Goal: Task Accomplishment & Management: Complete application form

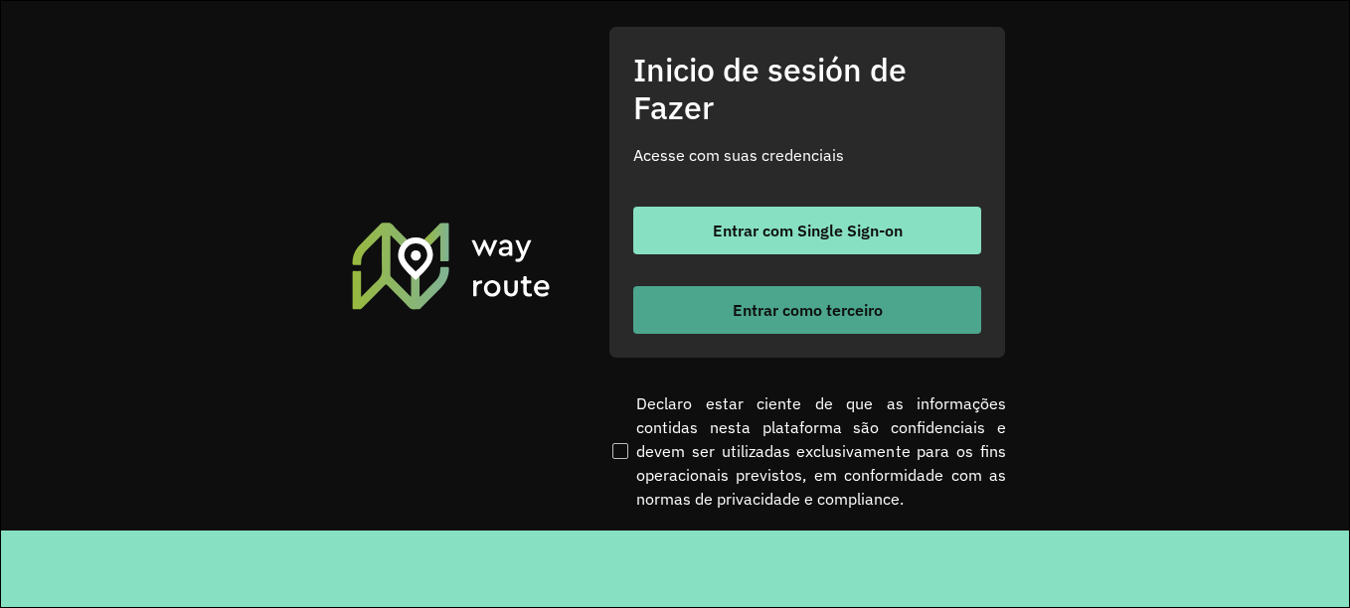
click at [805, 316] on font "Entrar como terceiro" at bounding box center [808, 310] width 150 height 20
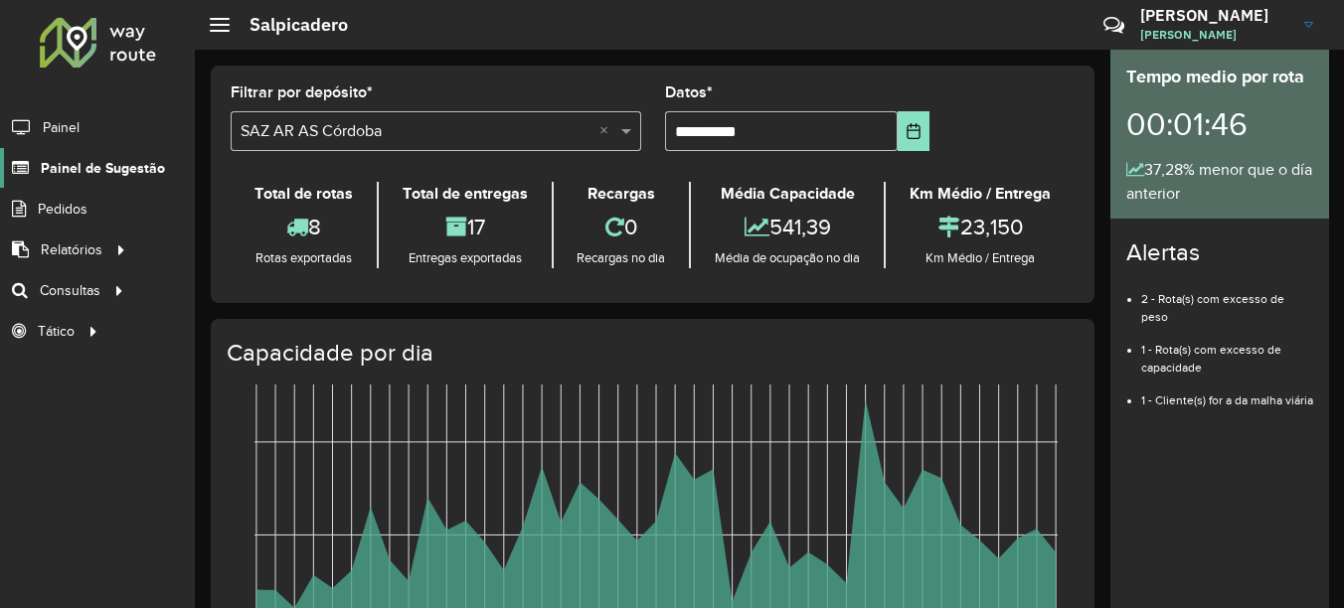
click at [124, 173] on span "Painel de Sugestão" at bounding box center [103, 168] width 124 height 21
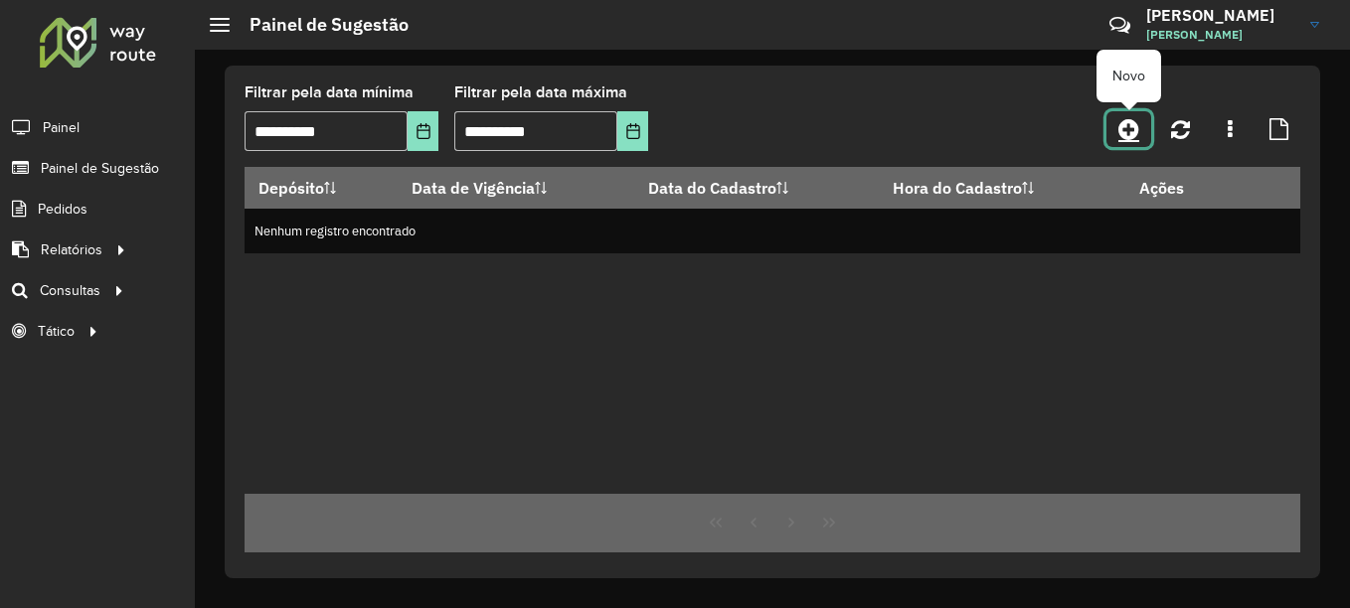
click at [1141, 135] on link at bounding box center [1128, 129] width 45 height 36
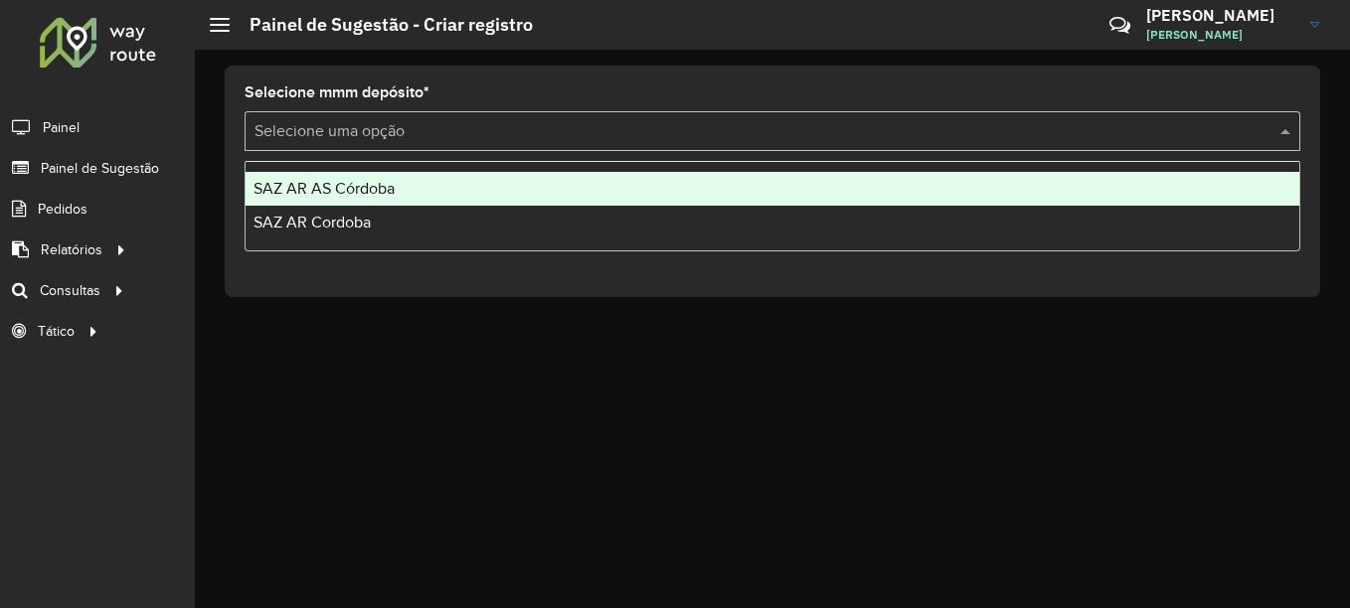
click at [395, 130] on input "text" at bounding box center [752, 132] width 996 height 24
click at [362, 194] on span "SAZ AR AS Córdoba" at bounding box center [323, 188] width 141 height 17
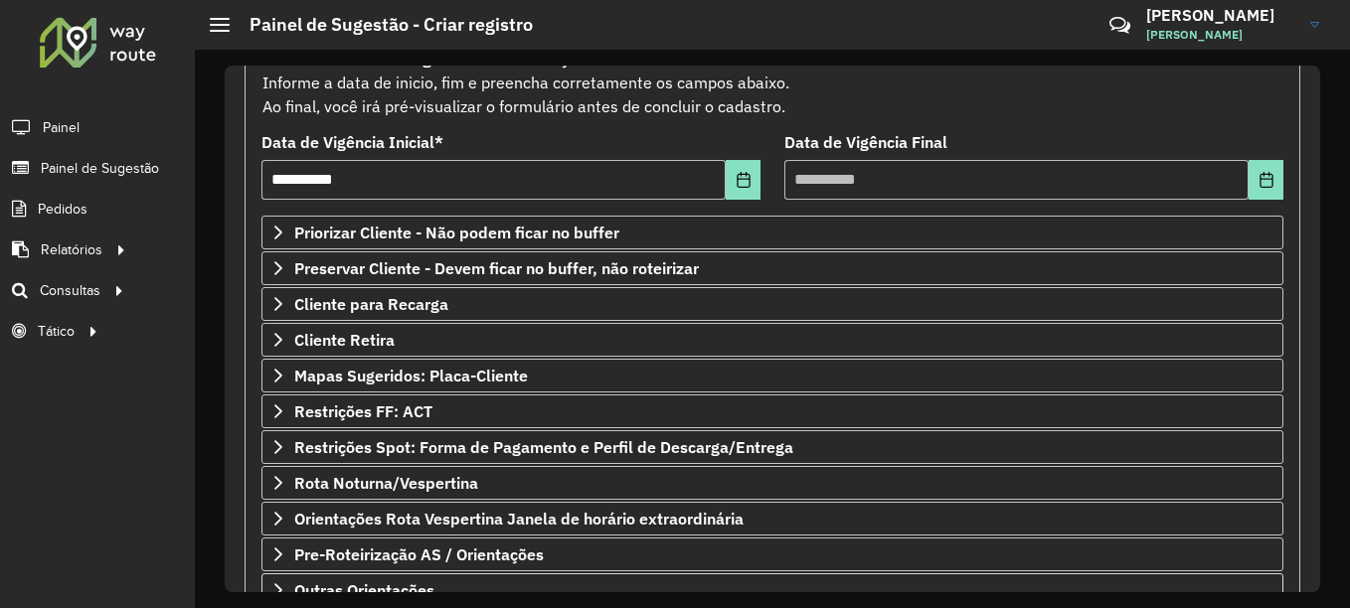
scroll to position [347, 0]
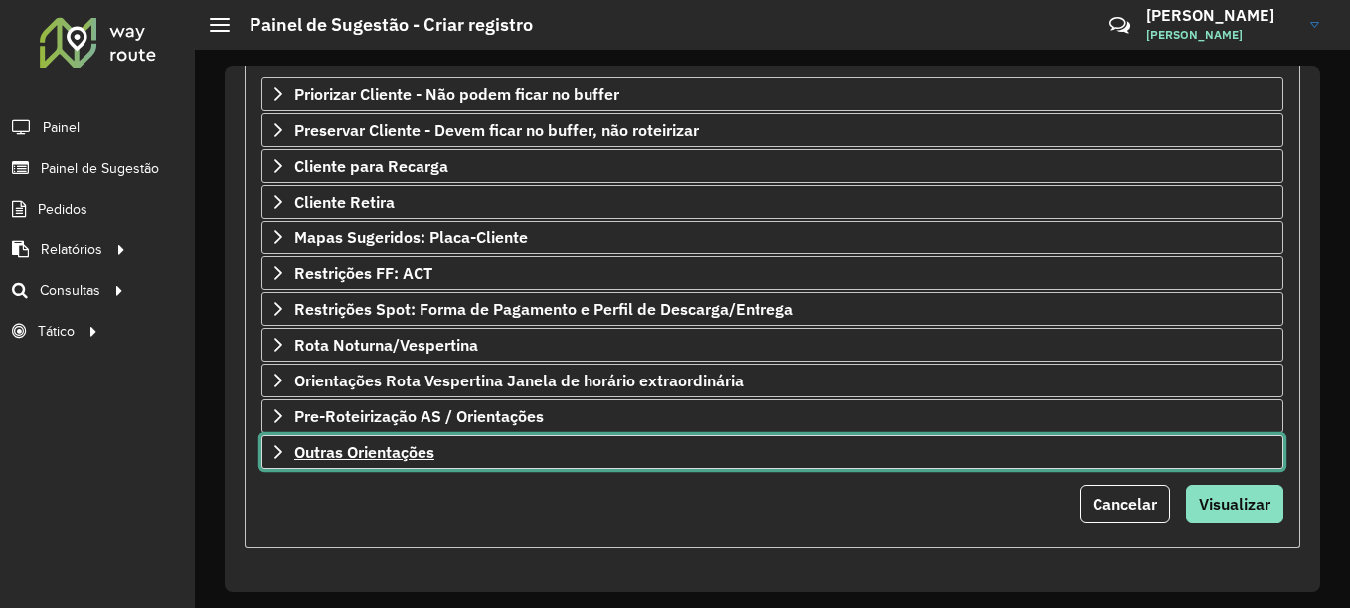
click at [397, 454] on span "Outras Orientações" at bounding box center [364, 452] width 140 height 16
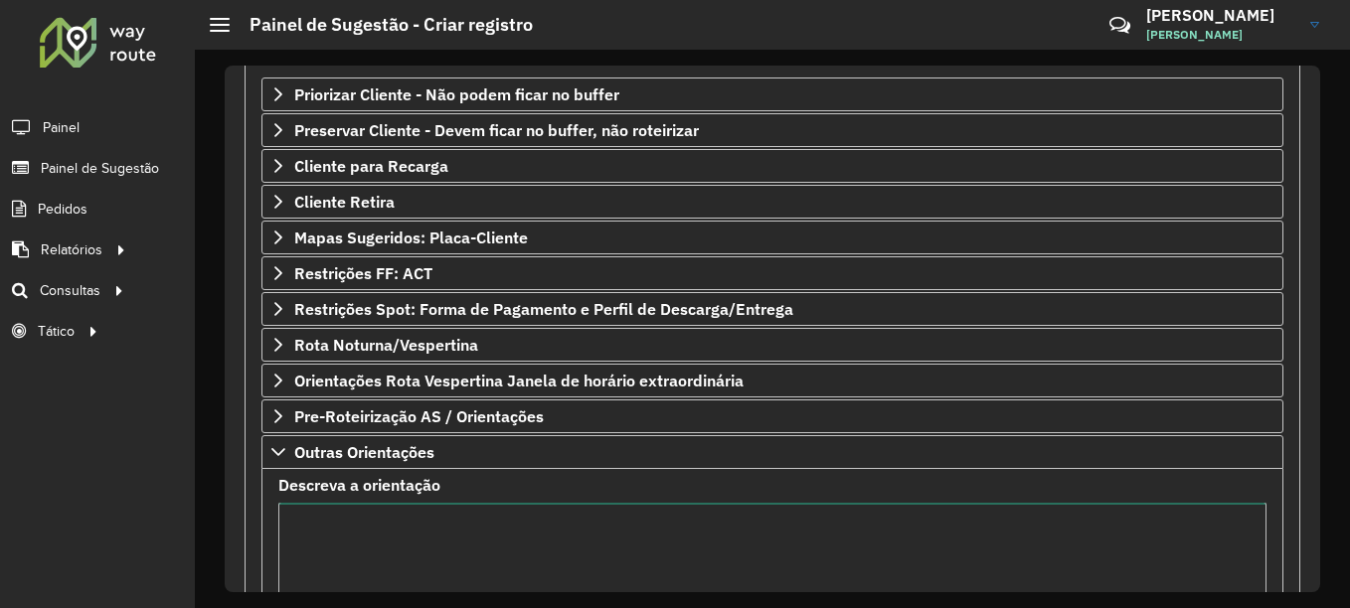
click at [360, 535] on textarea "Descreva a orientação" at bounding box center [772, 587] width 988 height 168
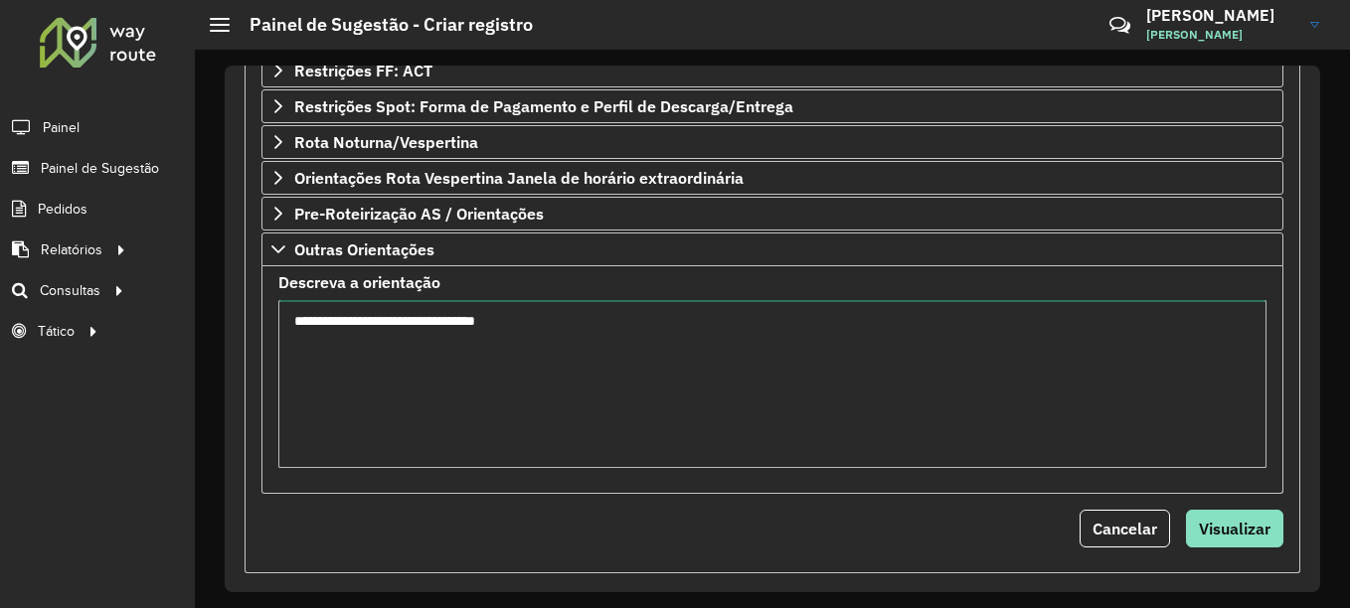
scroll to position [575, 0]
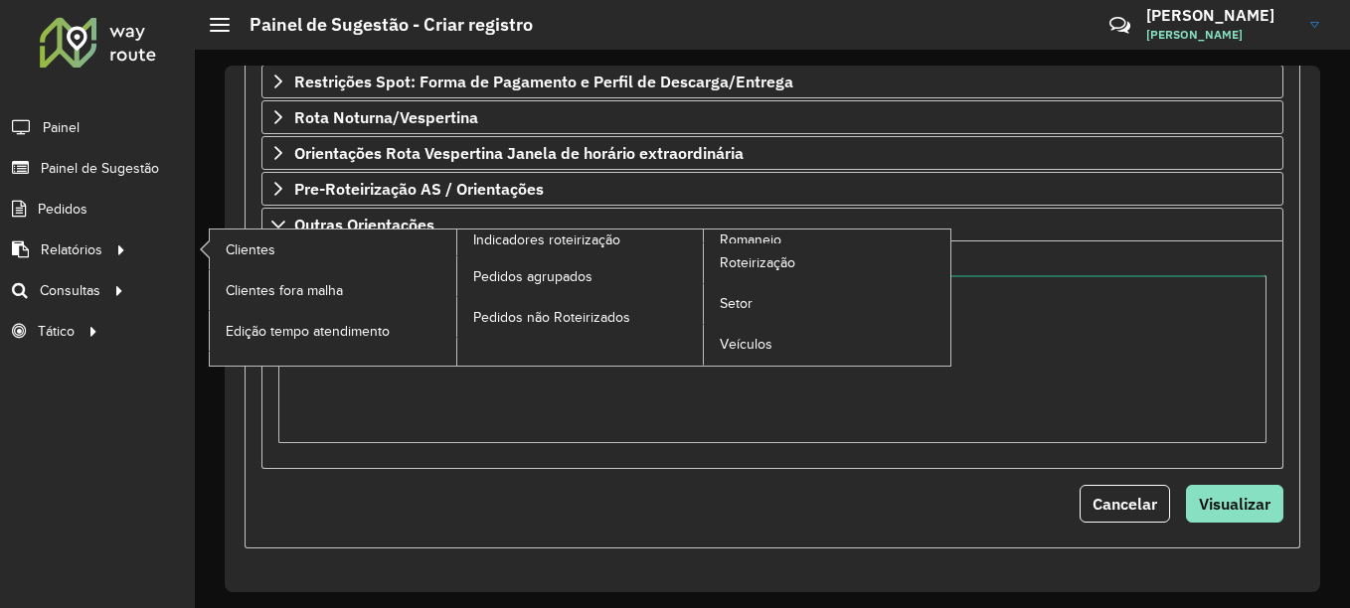
drag, startPoint x: 564, startPoint y: 295, endPoint x: 173, endPoint y: 265, distance: 391.8
click at [173, 265] on div "**********" at bounding box center [675, 304] width 1350 height 608
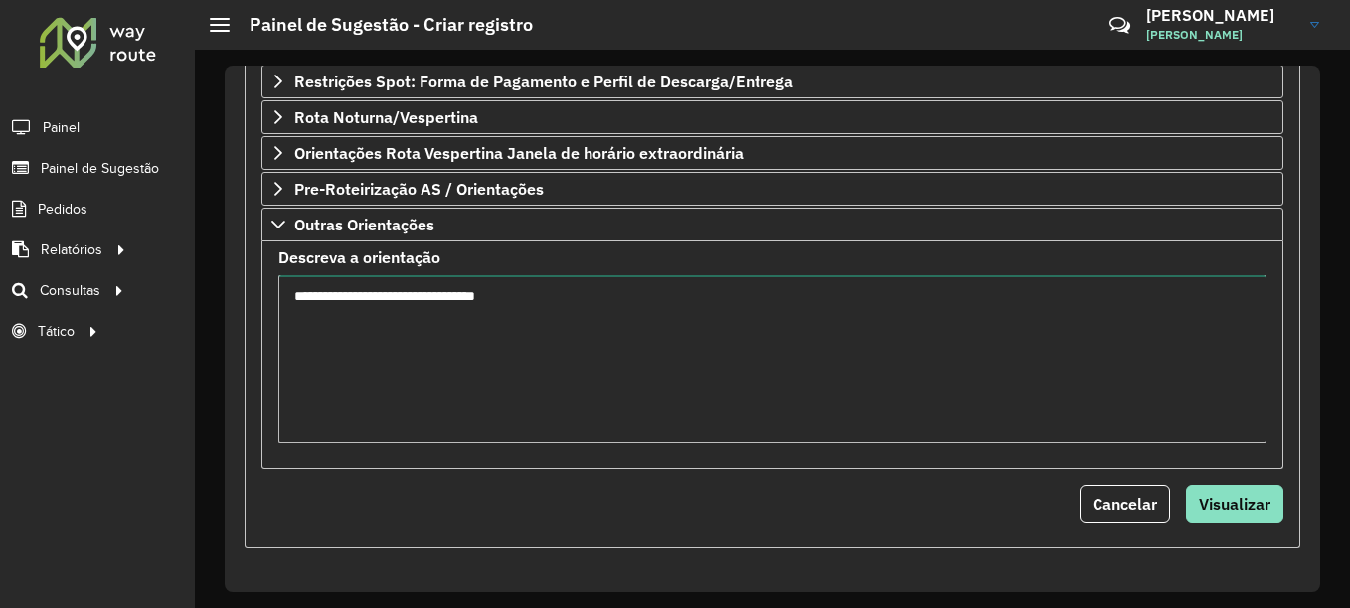
click at [563, 412] on textarea "**********" at bounding box center [772, 359] width 988 height 168
drag, startPoint x: 551, startPoint y: 289, endPoint x: 257, endPoint y: 269, distance: 293.9
click at [257, 269] on div "**********" at bounding box center [773, 109] width 1056 height 879
type textarea "**********"
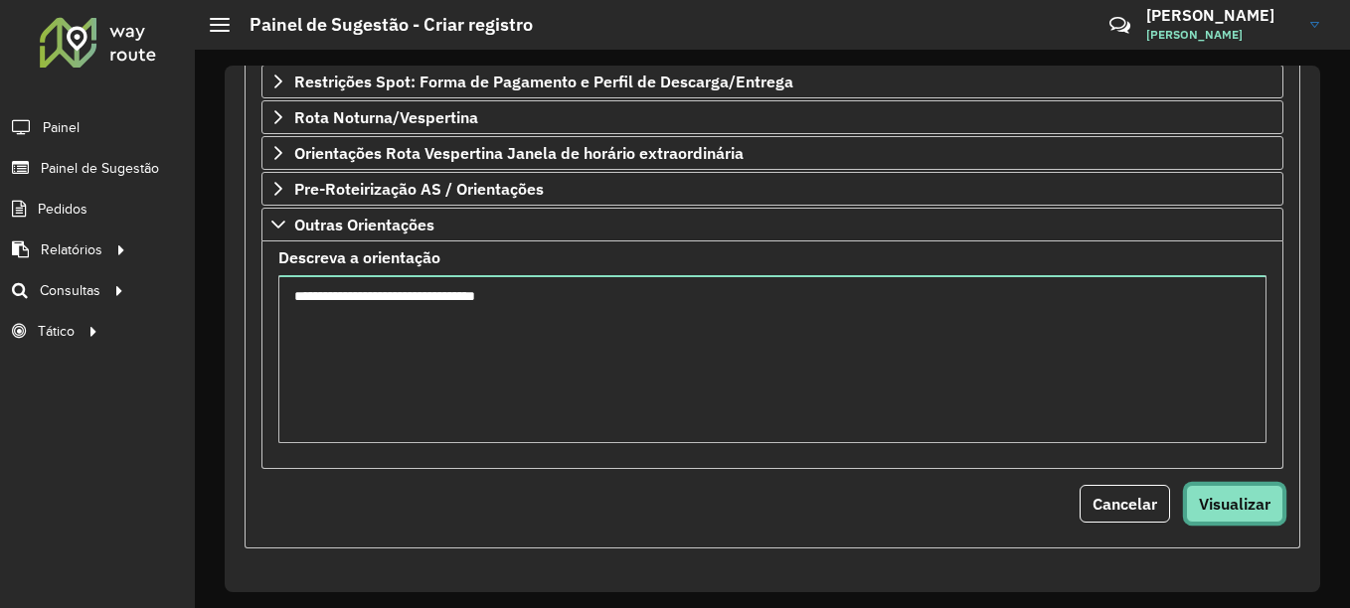
click at [1211, 503] on span "Visualizar" at bounding box center [1235, 504] width 72 height 20
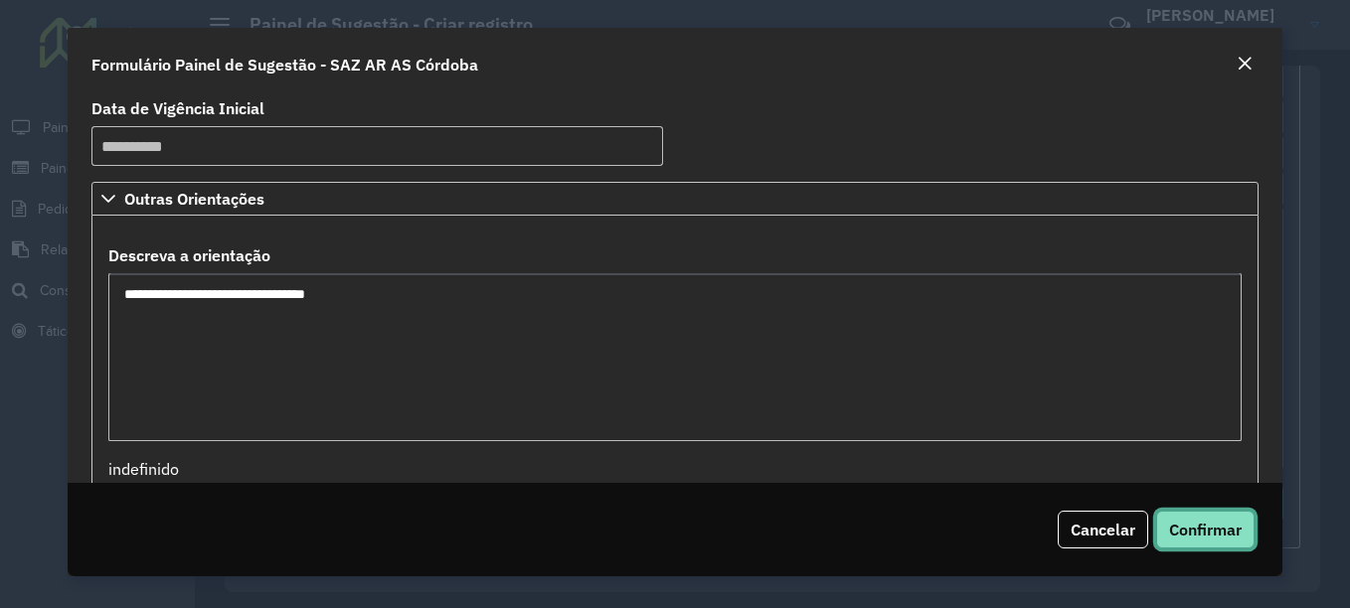
click at [1203, 523] on span "Confirmar" at bounding box center [1205, 530] width 73 height 20
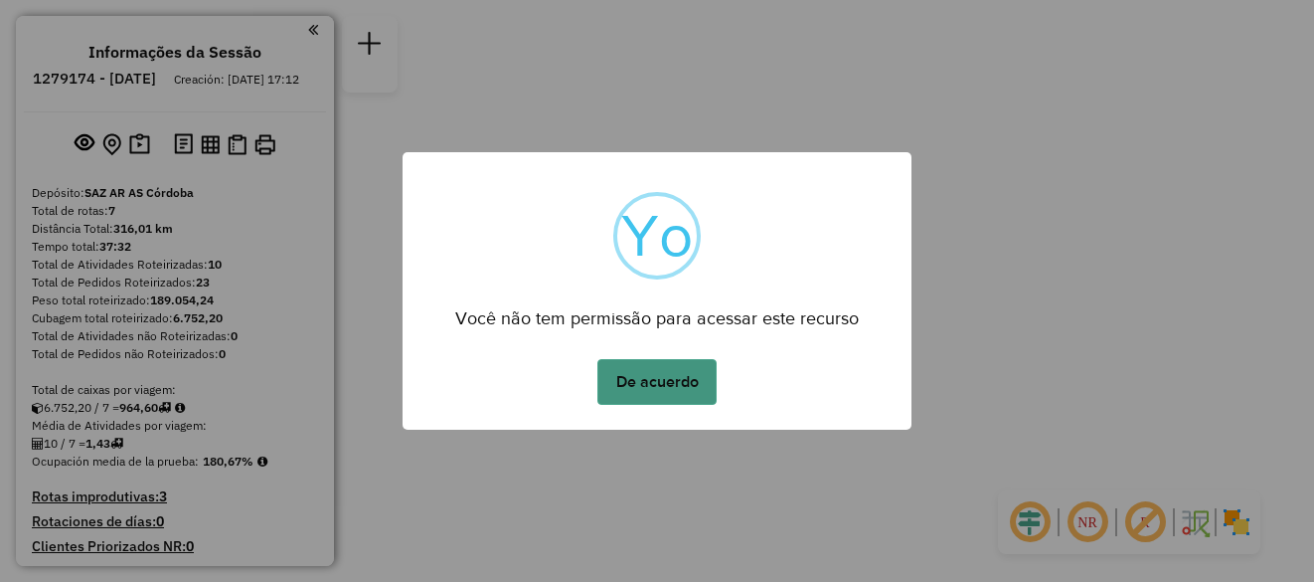
click at [644, 392] on button "De acuerdo" at bounding box center [656, 382] width 119 height 46
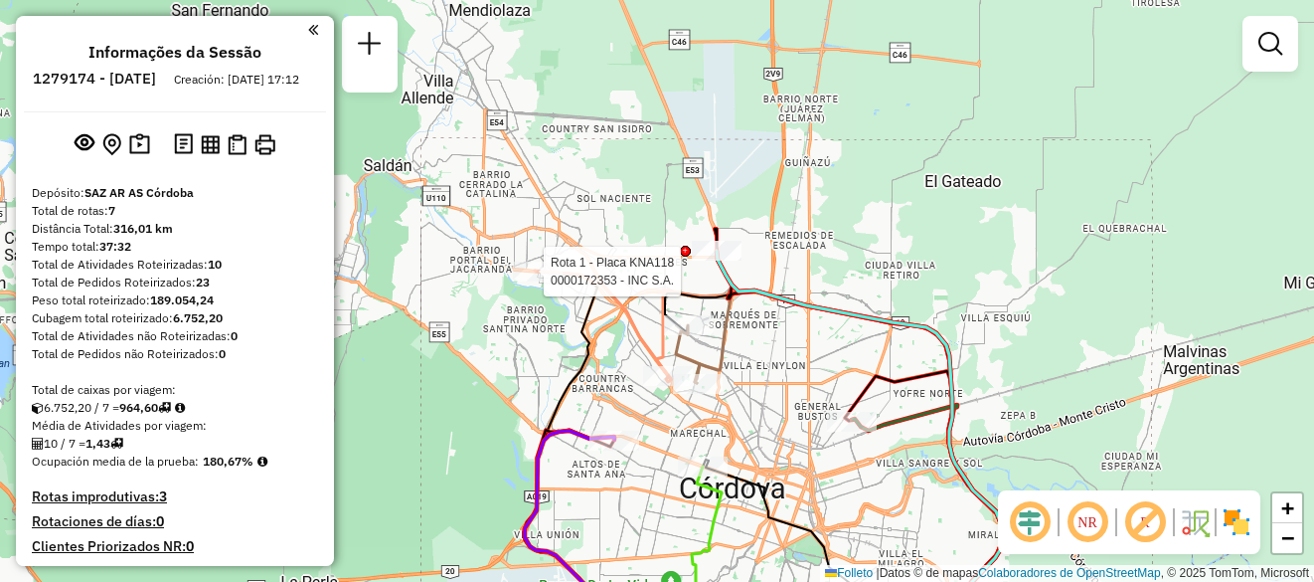
select select "**********"
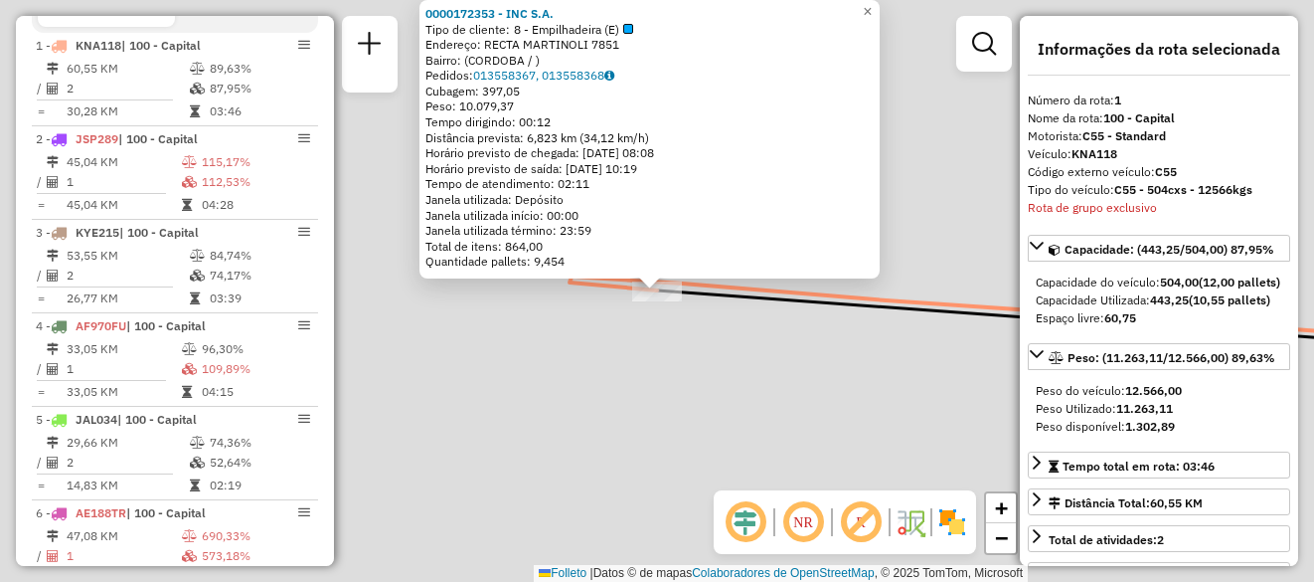
scroll to position [708, 0]
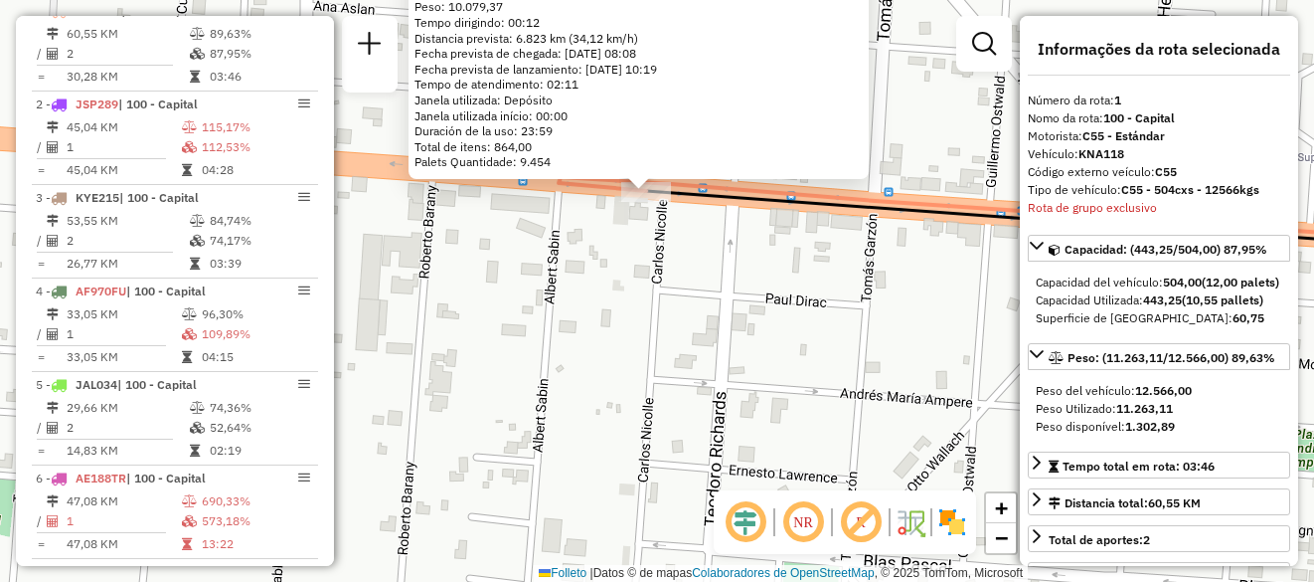
drag, startPoint x: 671, startPoint y: 358, endPoint x: 654, endPoint y: 248, distance: 111.6
click at [658, 255] on div "0000172353 - INC S.A. Tipo de cliente: 8 - Empilhadeira (E) Dirección: RECTA MA…" at bounding box center [657, 291] width 1314 height 582
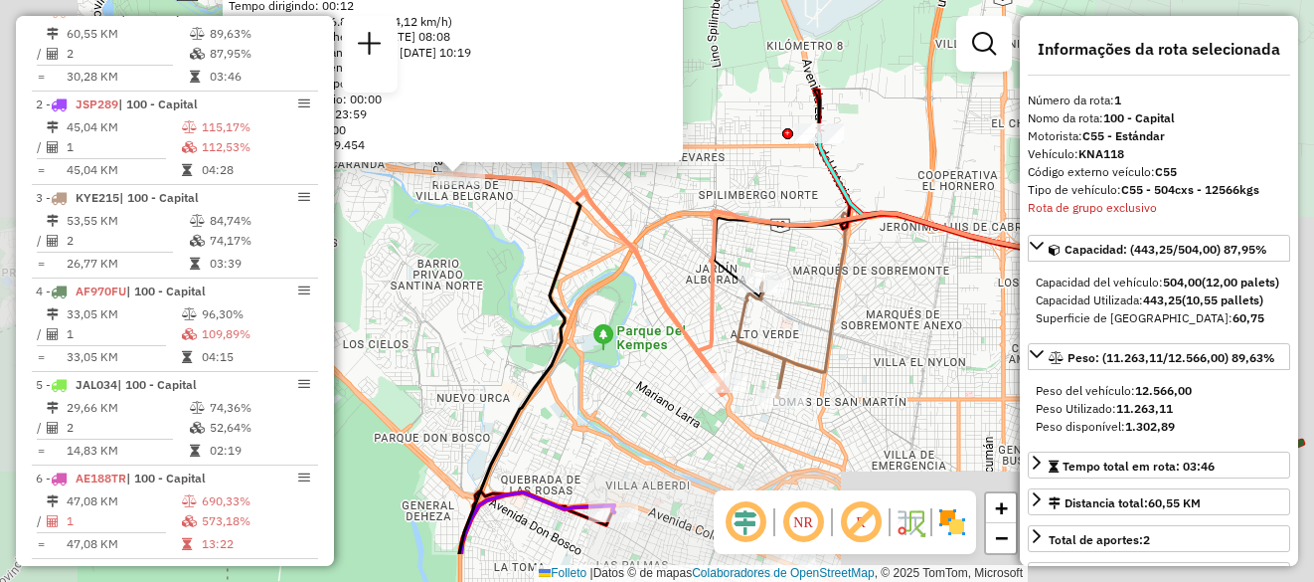
drag, startPoint x: 696, startPoint y: 347, endPoint x: 646, endPoint y: 289, distance: 76.1
click at [646, 289] on icon at bounding box center [591, 284] width 272 height 221
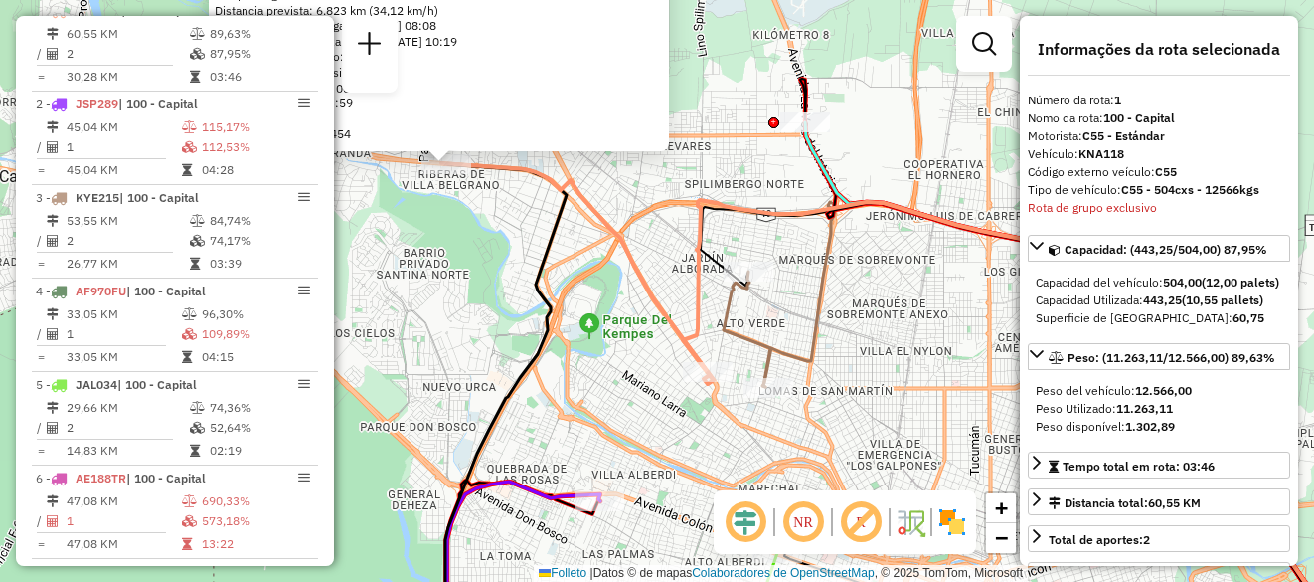
drag, startPoint x: 725, startPoint y: 419, endPoint x: 632, endPoint y: 328, distance: 130.0
click at [632, 328] on div "Rota 1 - Placa KNA118 0000416354 - CENCOSUD S.A. 0000172353 - INC S.A. Tipo de …" at bounding box center [657, 291] width 1314 height 582
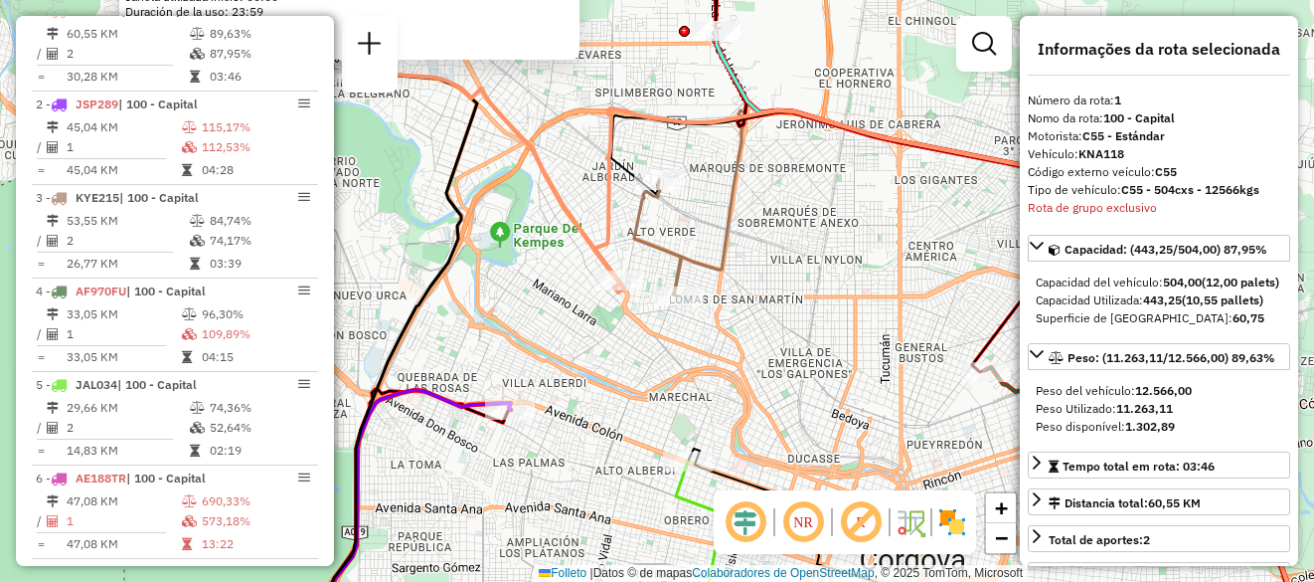
click at [596, 269] on icon at bounding box center [488, 182] width 272 height 221
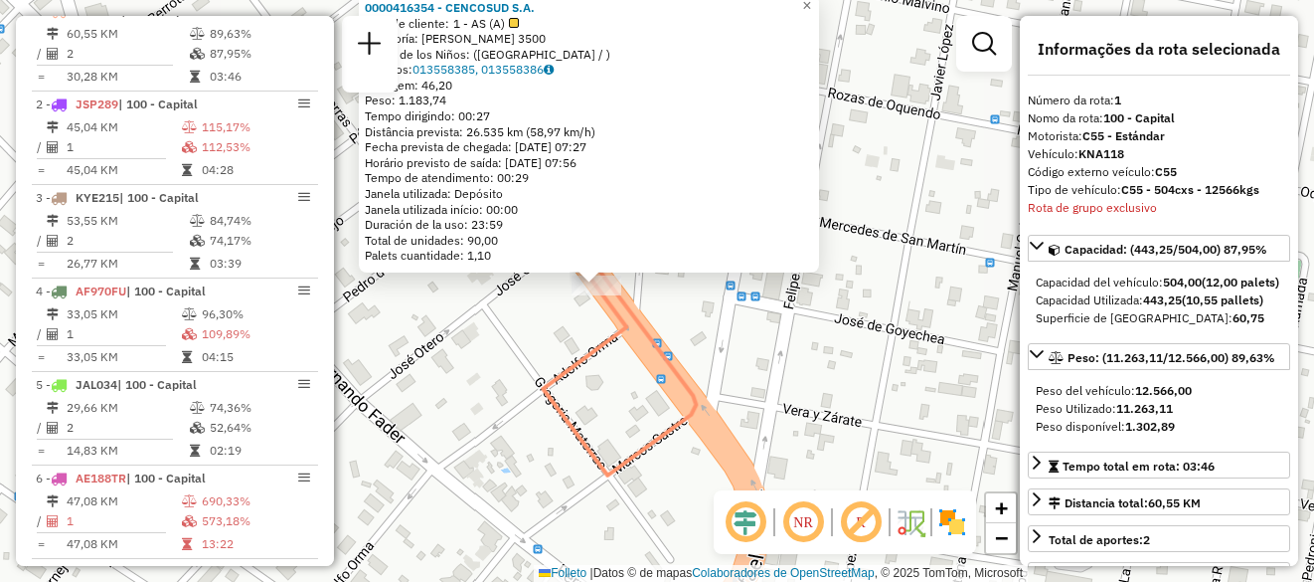
drag, startPoint x: 835, startPoint y: 361, endPoint x: 759, endPoint y: 349, distance: 76.5
click at [759, 349] on div "0000416354 - CENCOSUD S.A. Tipo de cliente: 1 - AS (A) Categoría: RAFAEL NUNEZ …" at bounding box center [657, 291] width 1314 height 582
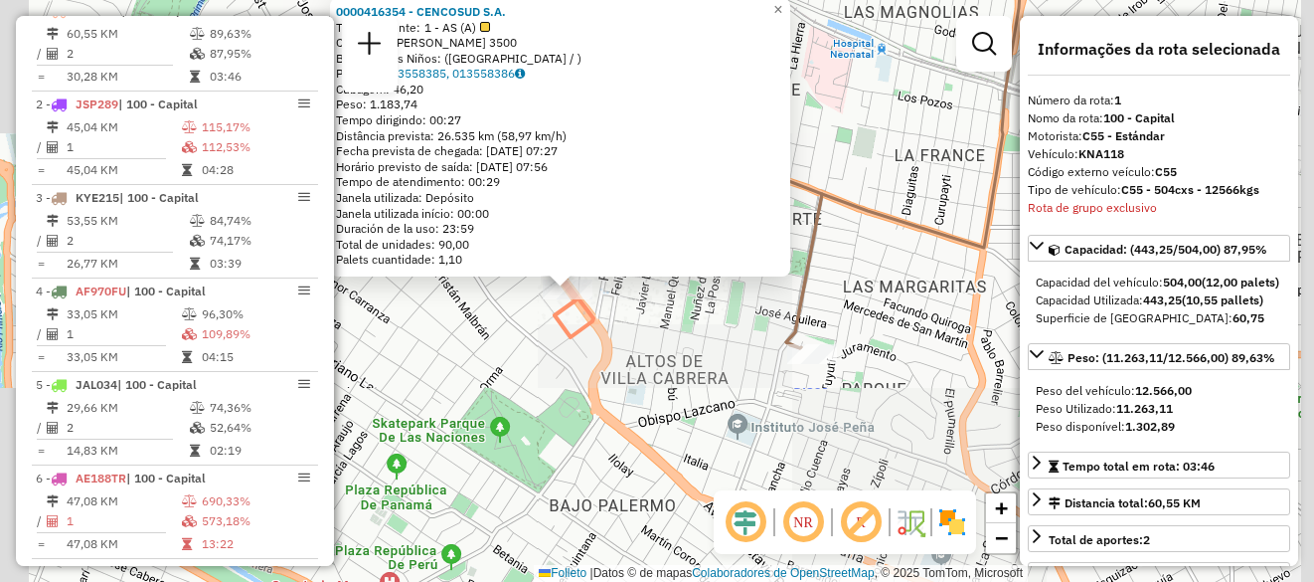
drag, startPoint x: 721, startPoint y: 353, endPoint x: 674, endPoint y: 331, distance: 51.6
click at [674, 331] on div "0000416354 - CENCOSUD S.A. Tipo de cliente: 1 - AS (A) Categoría: RAFAEL NUNEZ …" at bounding box center [657, 291] width 1314 height 582
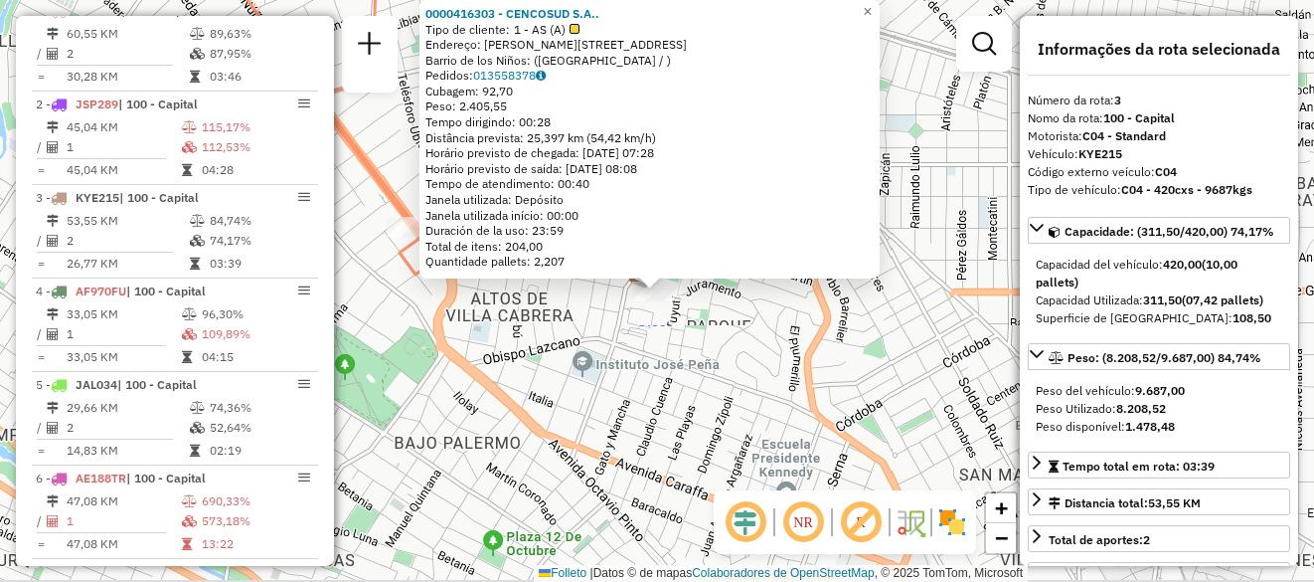
scroll to position [846, 0]
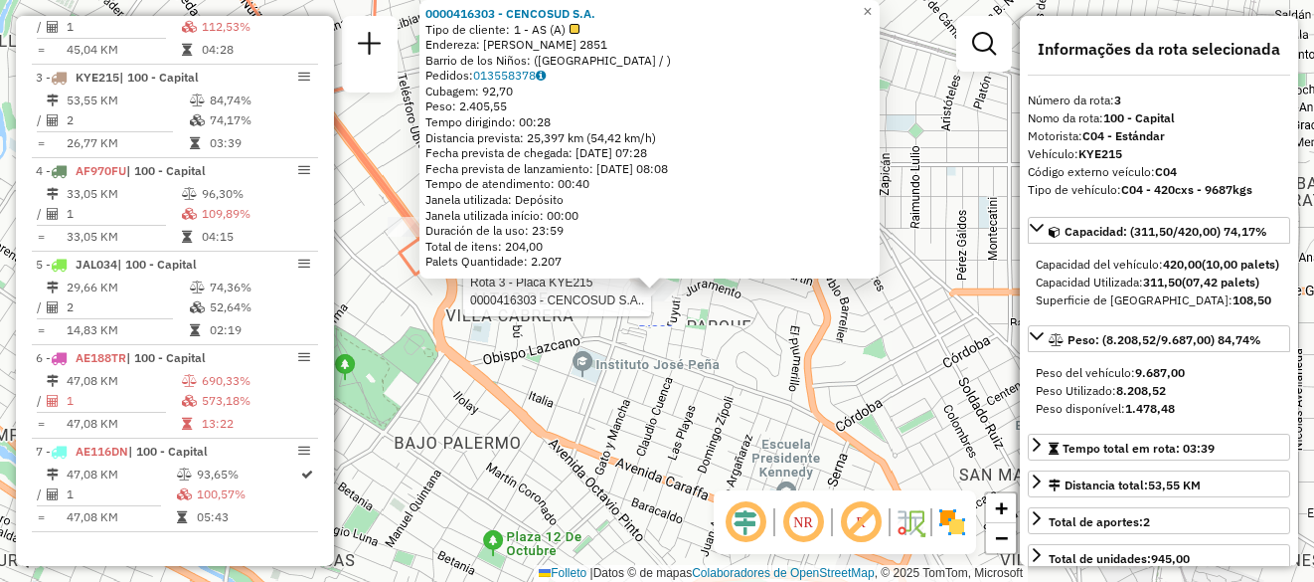
click at [550, 364] on div "Rota 3 - Placa KYE215 0000416303 - CENCOSUD S.A.. 0000416303 - CENCOSUD S.A. Ti…" at bounding box center [657, 291] width 1314 height 582
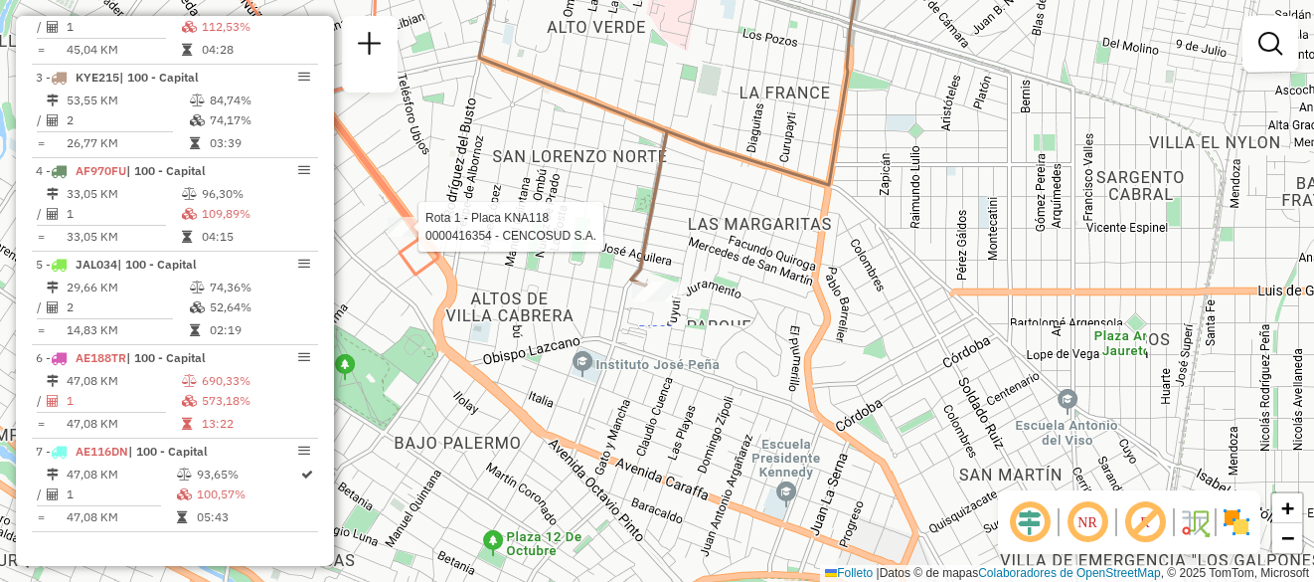
select select "**********"
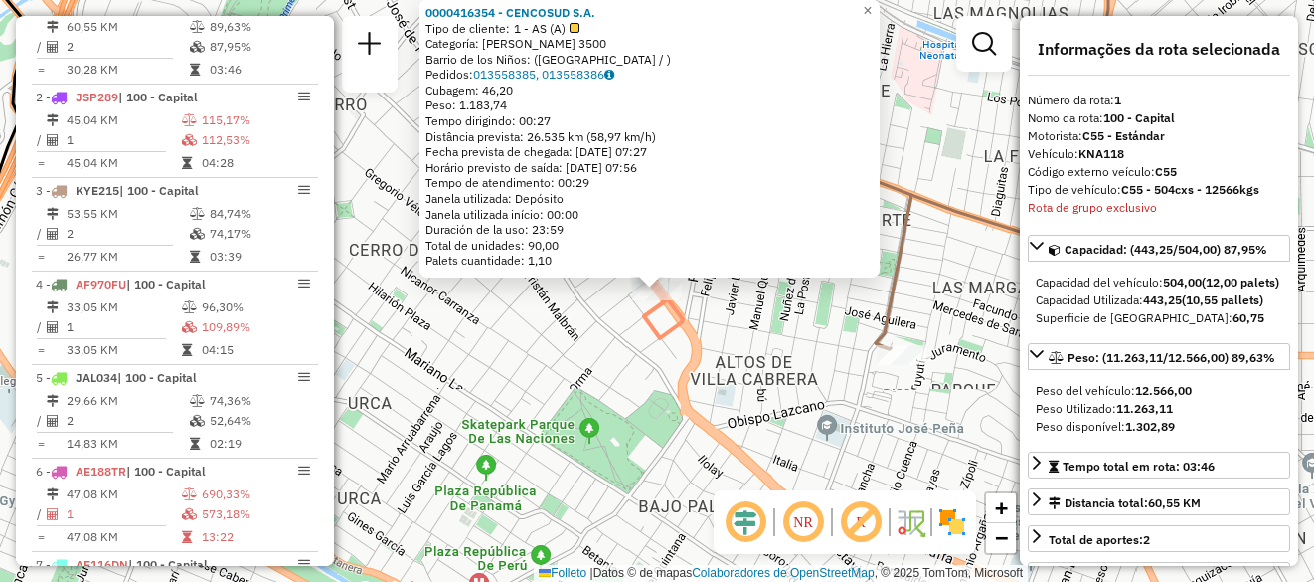
scroll to position [708, 0]
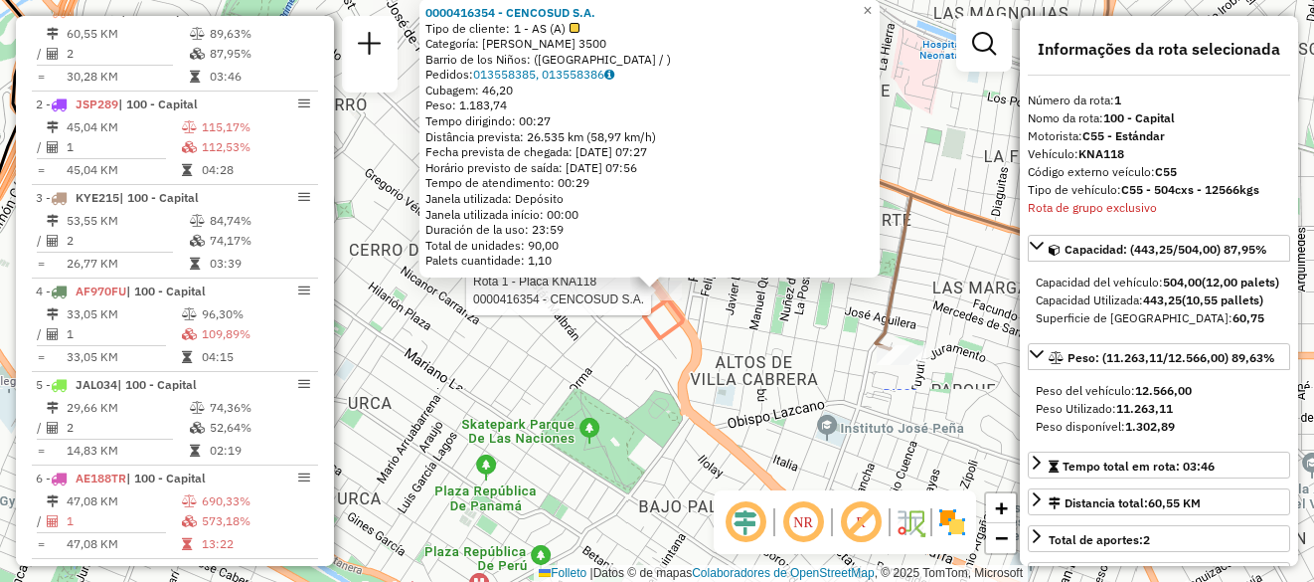
click at [771, 330] on div "Rota 1 - Placa KNA118 0000416354 - CENCOSUD S.A. 0000416354 - CENCOSUD S.A. Tip…" at bounding box center [657, 291] width 1314 height 582
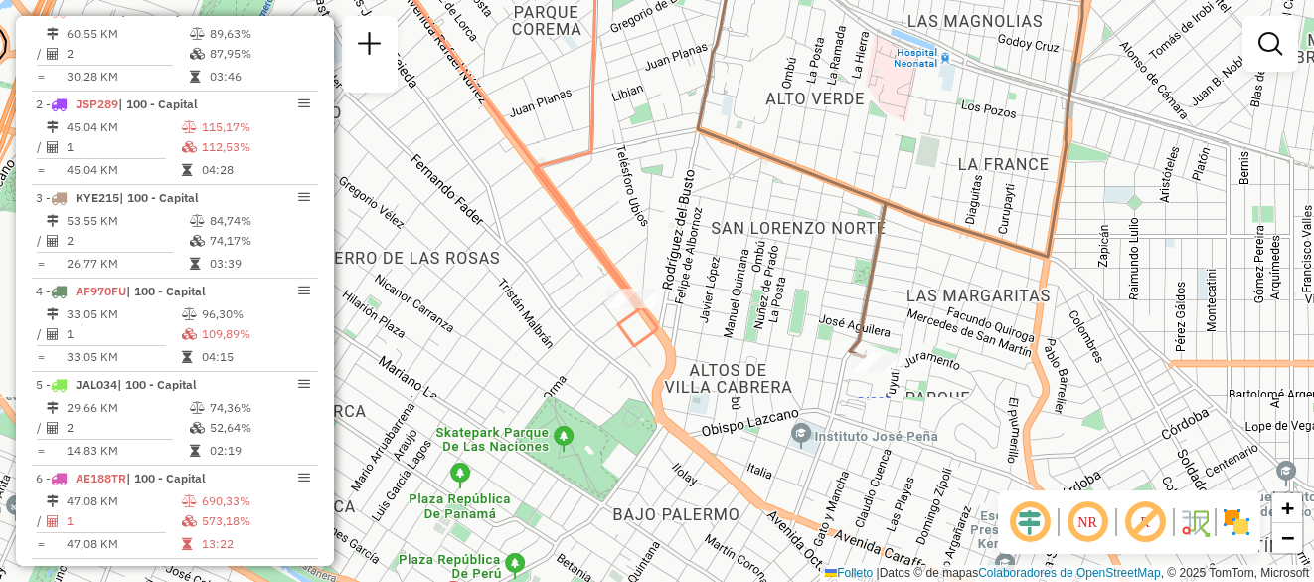
drag, startPoint x: 829, startPoint y: 352, endPoint x: 731, endPoint y: 364, distance: 99.1
click at [737, 364] on div "Janela de atendimento Grade de atendimento Capacidade Transportadoras Veículos …" at bounding box center [657, 291] width 1314 height 582
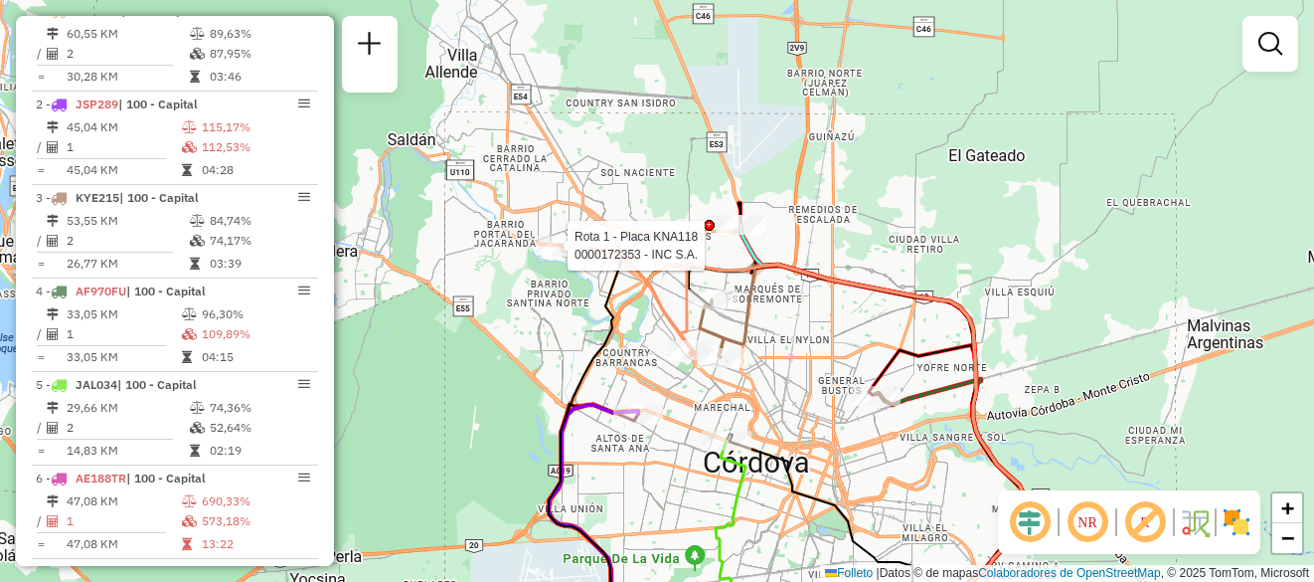
select select "**********"
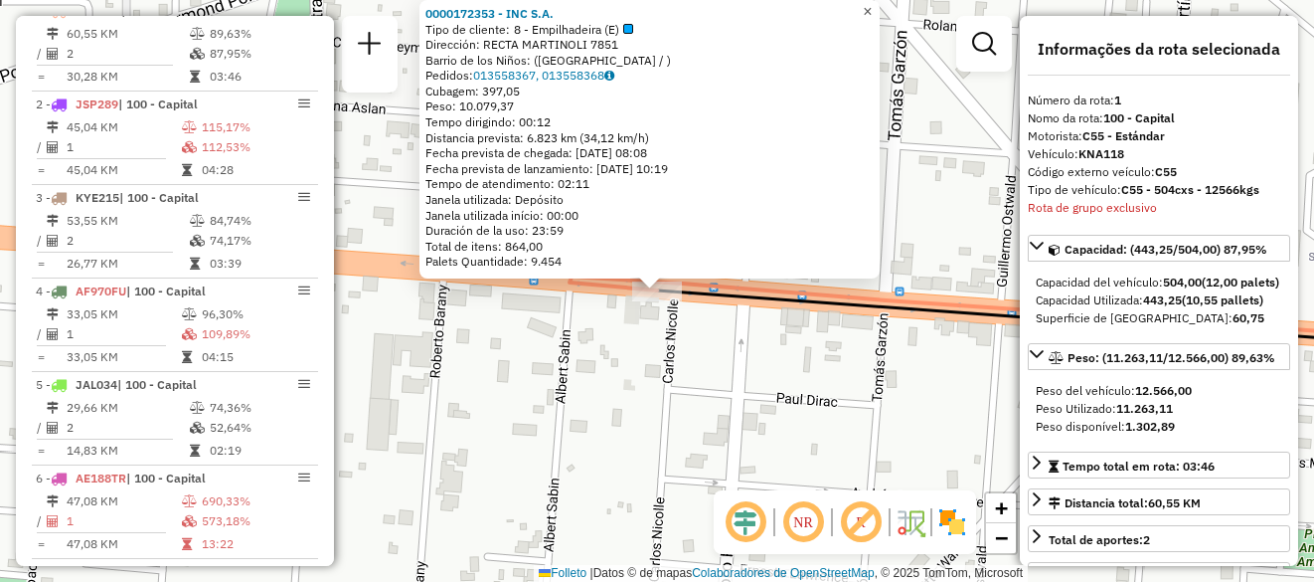
click at [880, 14] on link "×" at bounding box center [868, 12] width 24 height 24
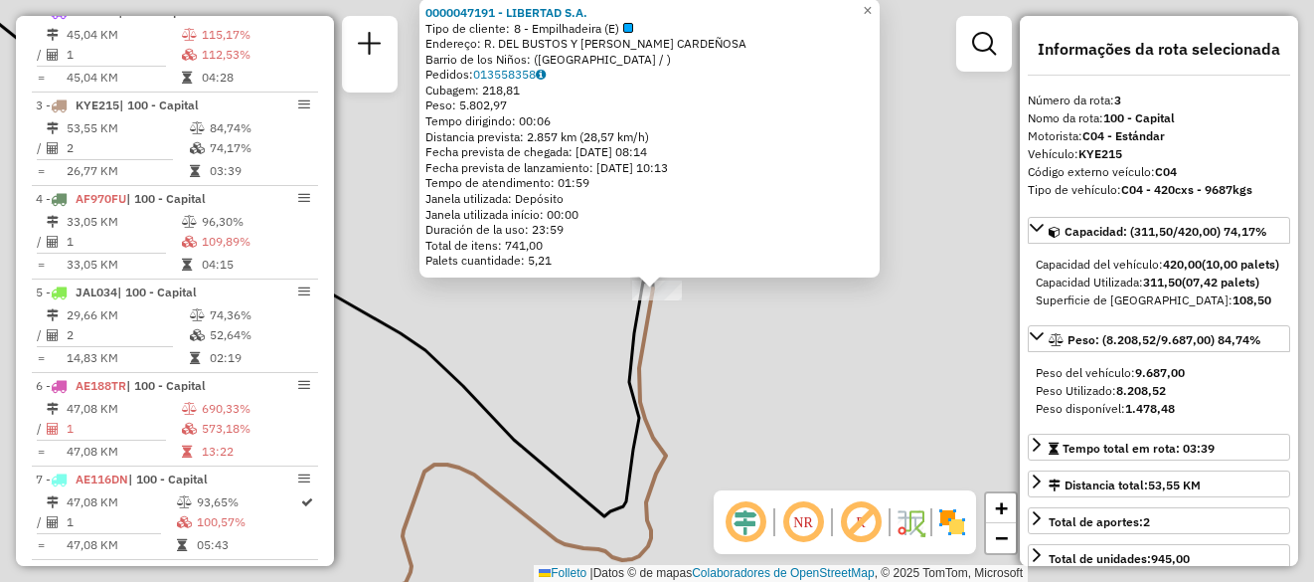
scroll to position [846, 0]
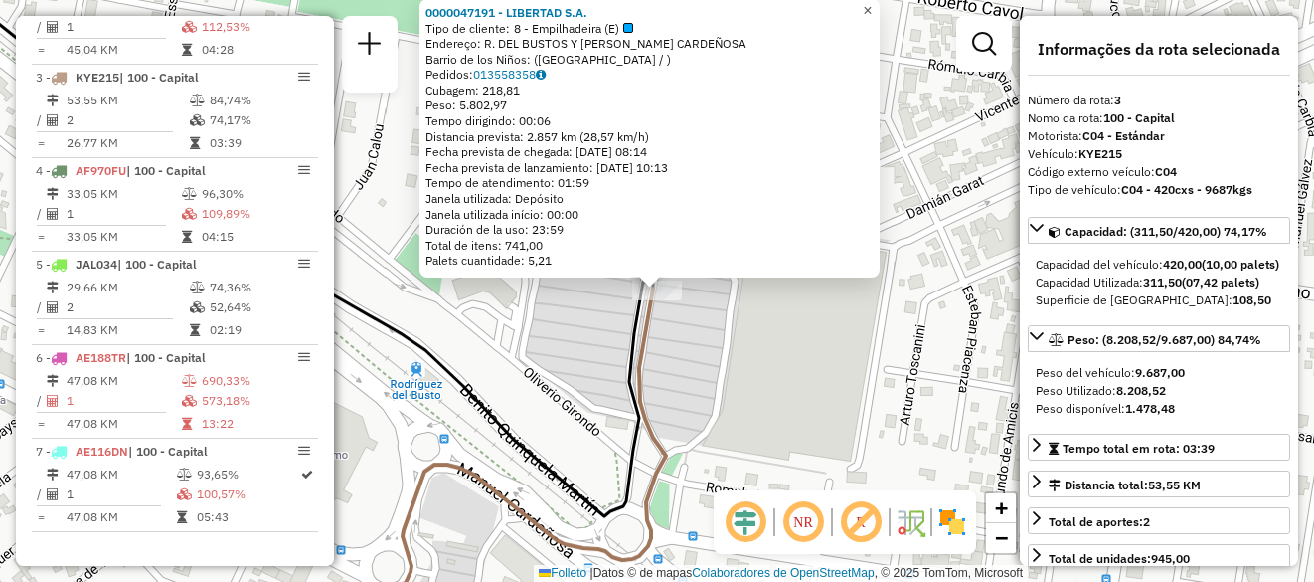
click at [872, 4] on span "×" at bounding box center [867, 10] width 9 height 17
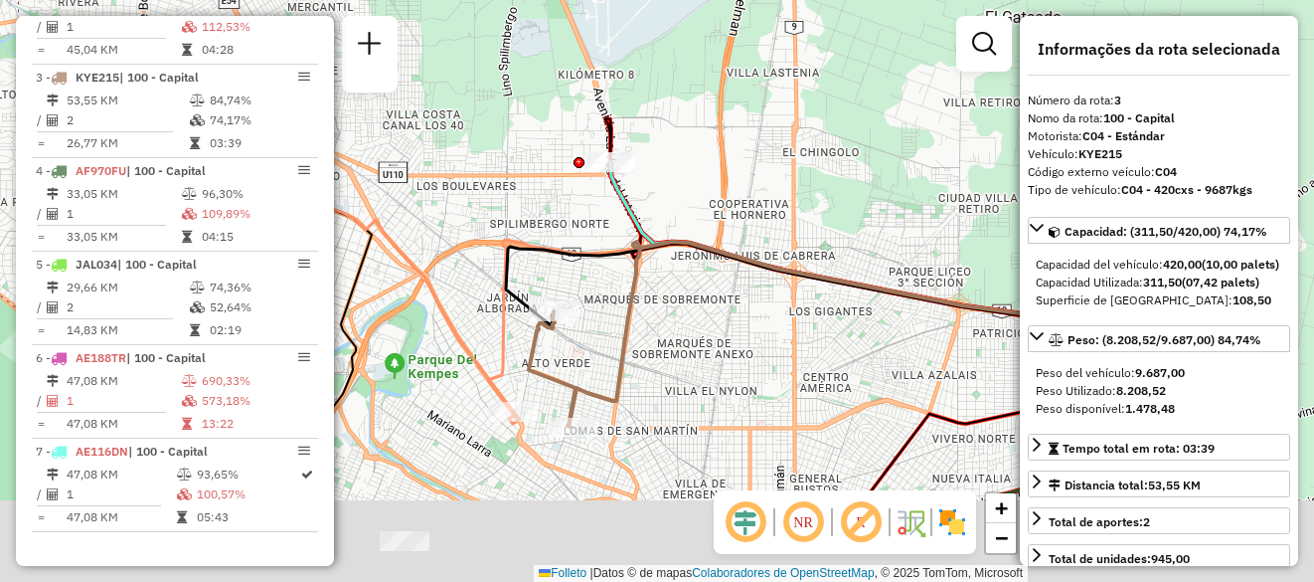
drag, startPoint x: 680, startPoint y: 449, endPoint x: 683, endPoint y: 304, distance: 145.2
click at [683, 304] on div "Janela de atendimento Grade de atendimento Capacidade Transportadoras Veículos …" at bounding box center [657, 291] width 1314 height 582
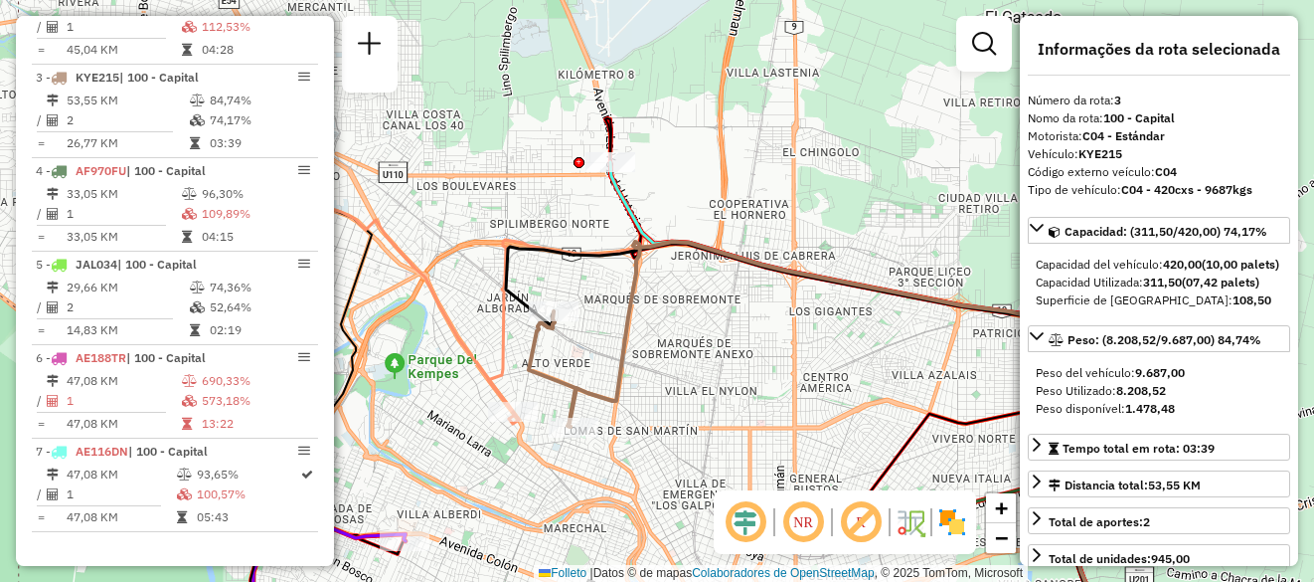
drag, startPoint x: 710, startPoint y: 304, endPoint x: 690, endPoint y: 192, distance: 114.1
click at [692, 201] on div "Janela de atendimento Grade de atendimento Capacidade Transportadoras Veículos …" at bounding box center [657, 291] width 1314 height 582
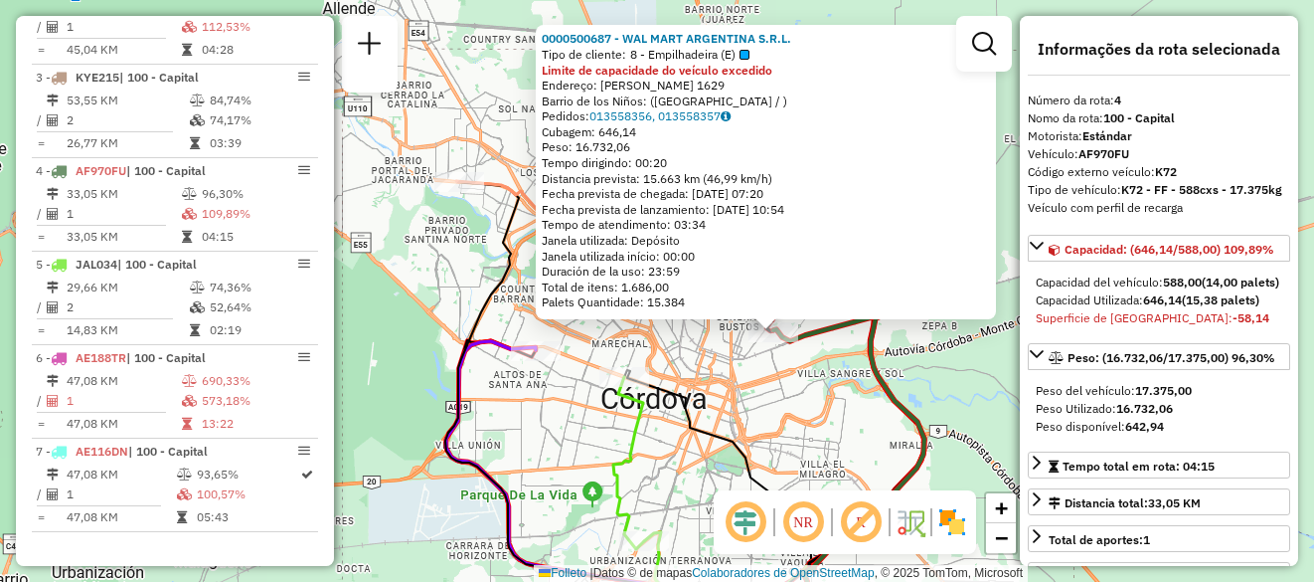
click at [862, 400] on div "0000500687 - WAL MART ARGENTINA S.R.L. Tipo de cliente: 8 - Empilhadeira (E) Li…" at bounding box center [657, 291] width 1314 height 582
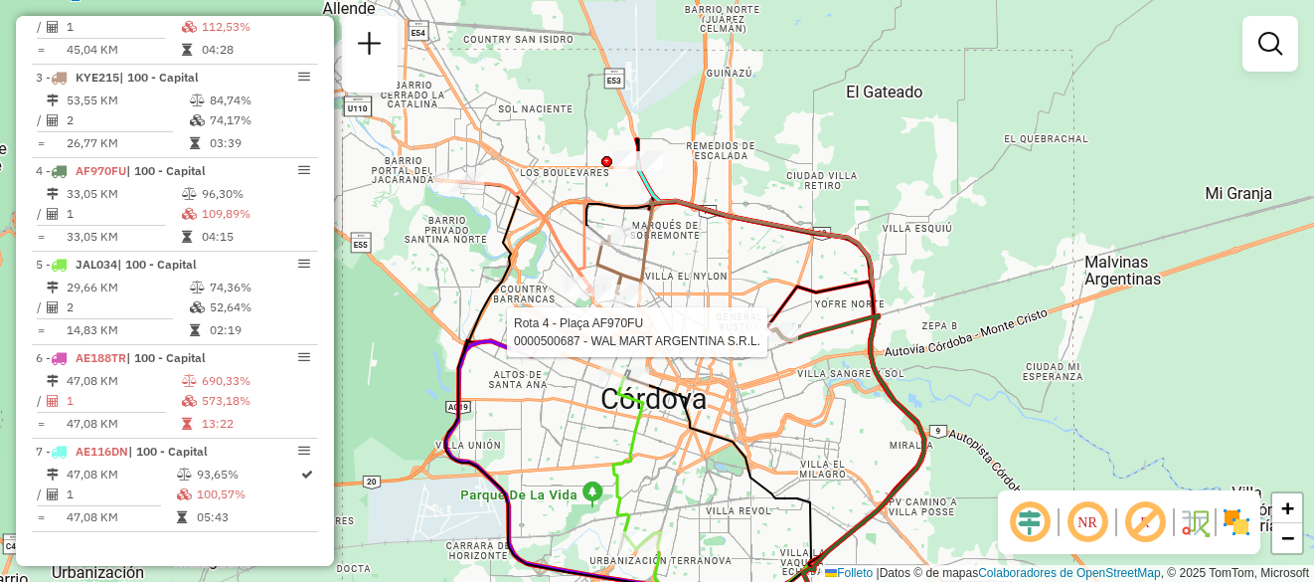
click at [772, 342] on div at bounding box center [774, 332] width 50 height 20
select select "**********"
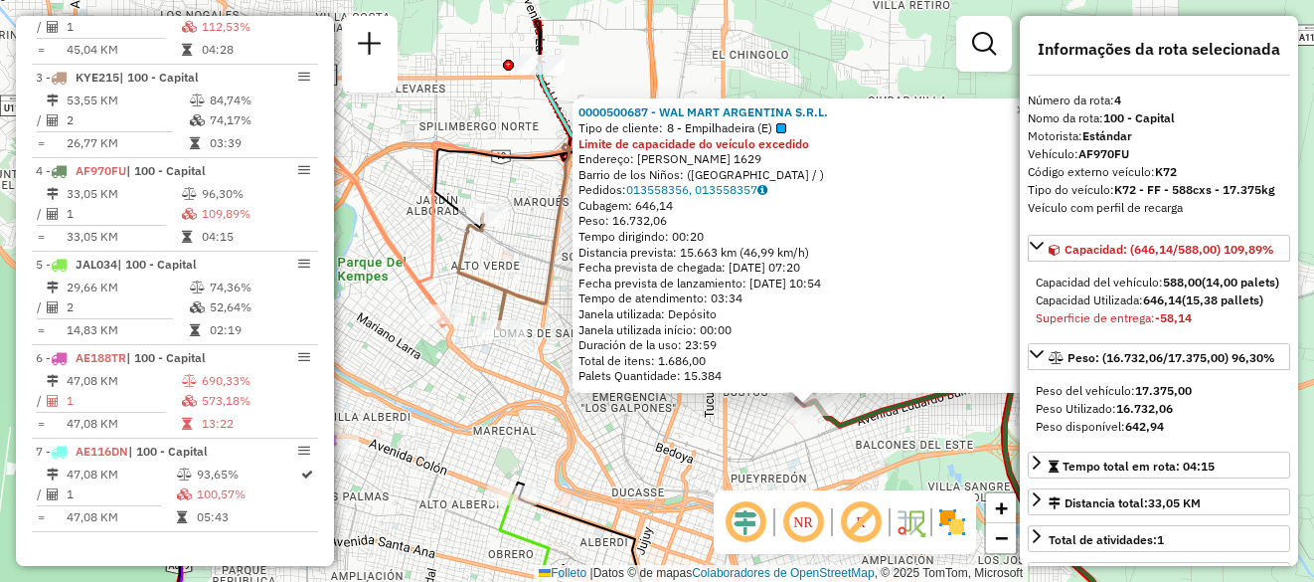
click at [722, 452] on div "0000500687 - WAL MART ARGENTINA S.R.L. Tipo de cliente: 8 - Empilhadeira (E) Li…" at bounding box center [657, 291] width 1314 height 582
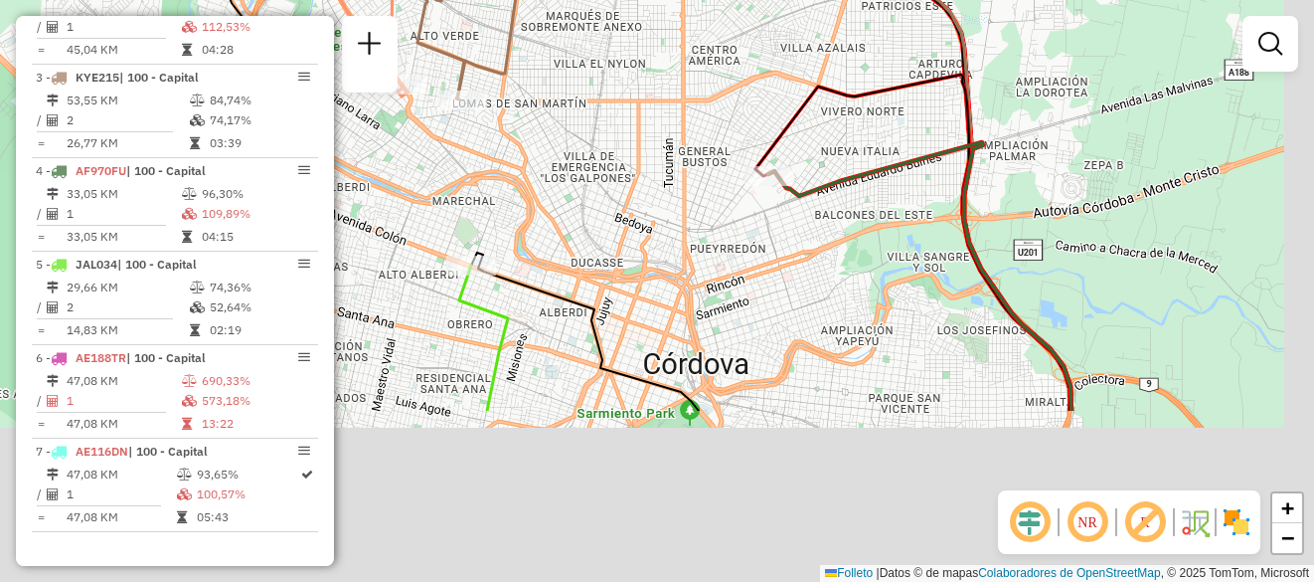
drag, startPoint x: 721, startPoint y: 452, endPoint x: 647, endPoint y: 46, distance: 413.2
click at [649, 63] on div "Janela de atendimento Grade de atendimento Capacidade Transportadoras Veículos …" at bounding box center [657, 291] width 1314 height 582
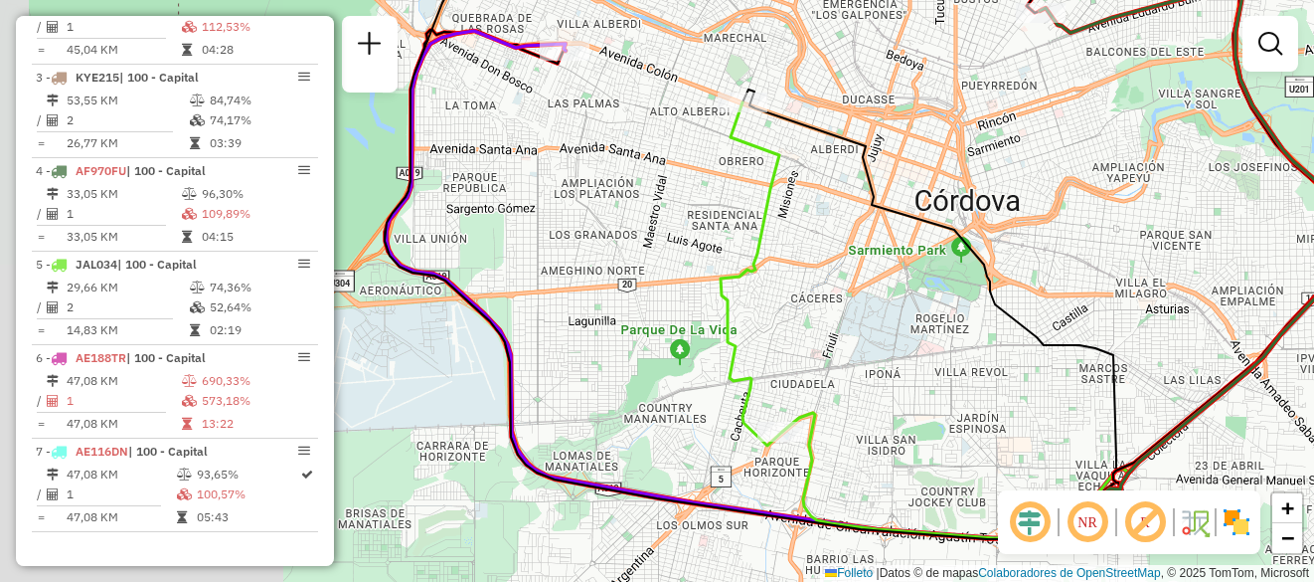
drag, startPoint x: 737, startPoint y: 336, endPoint x: 1047, endPoint y: 374, distance: 312.4
click at [1047, 374] on div "Janela de atendimento Grade de atendimento Capacidade Transportadoras Veículos …" at bounding box center [657, 291] width 1314 height 582
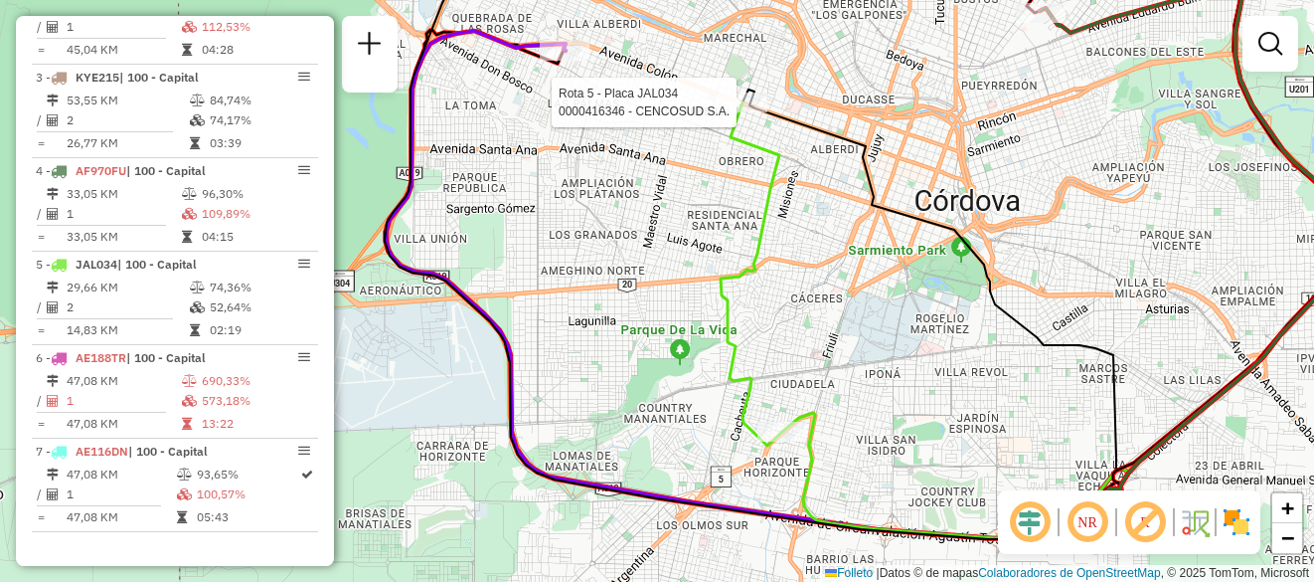
select select "**********"
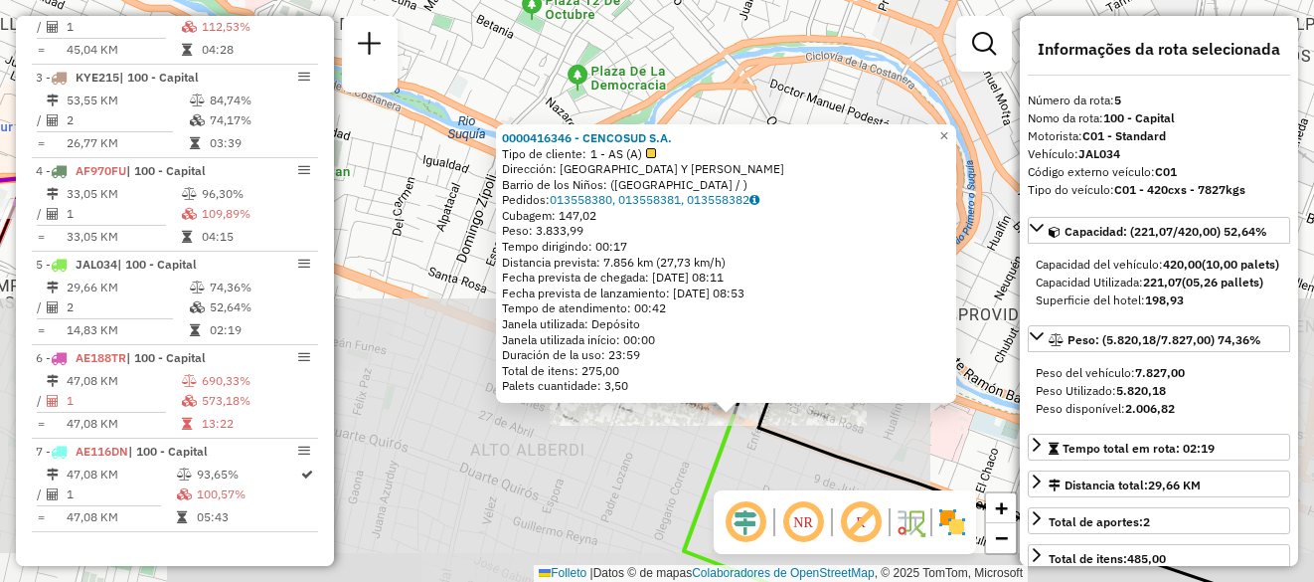
drag, startPoint x: 737, startPoint y: 454, endPoint x: 681, endPoint y: 170, distance: 289.7
click at [683, 178] on div "0000416346 - CENCOSUD S.A. Tipo de cliente: 1 - AS (A) Dirección: AVENIDA COLON…" at bounding box center [657, 291] width 1314 height 582
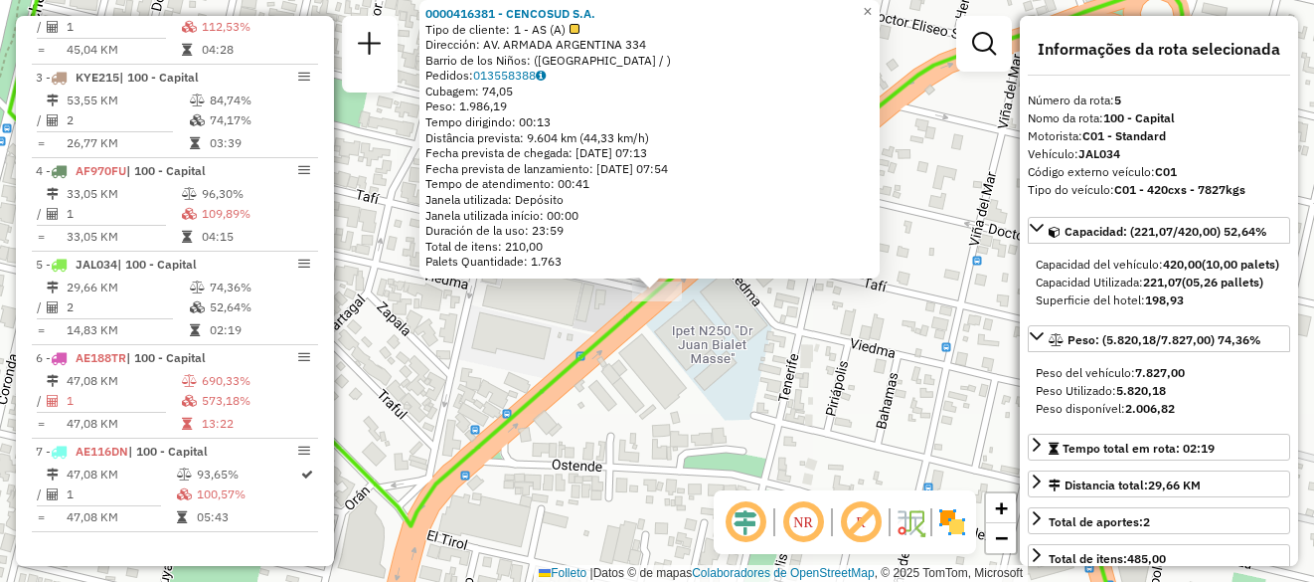
click at [773, 375] on div "0000416381 - CENCOSUD S.A. Tipo de cliente: 1 - AS (A) Dirección: AV. ARMADA AR…" at bounding box center [657, 291] width 1314 height 582
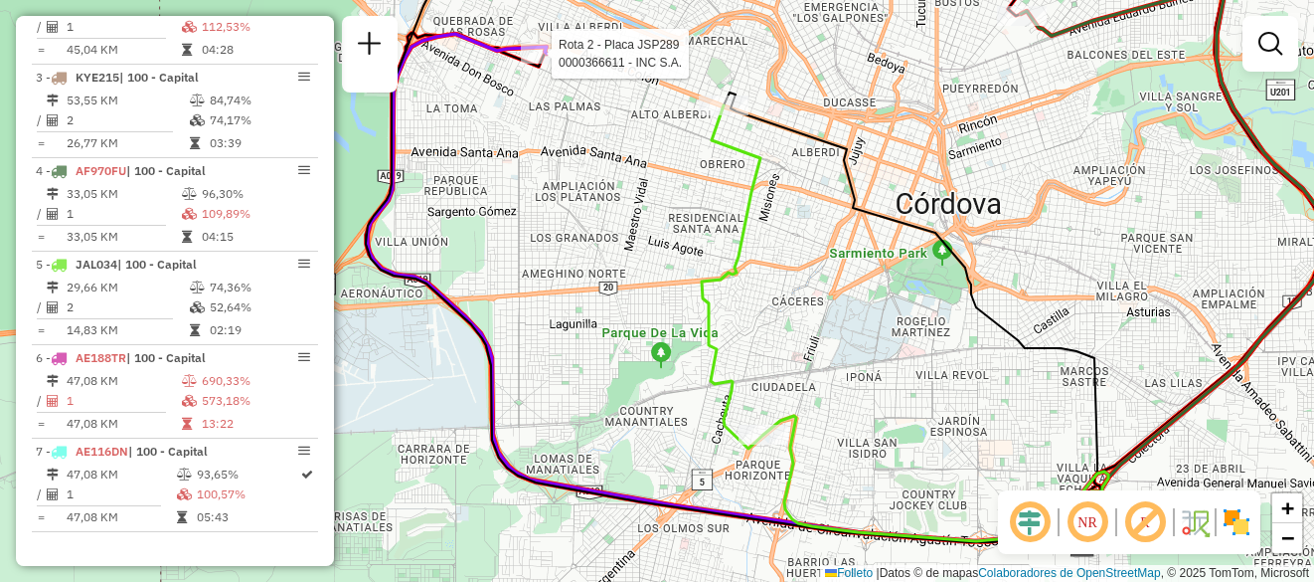
select select "**********"
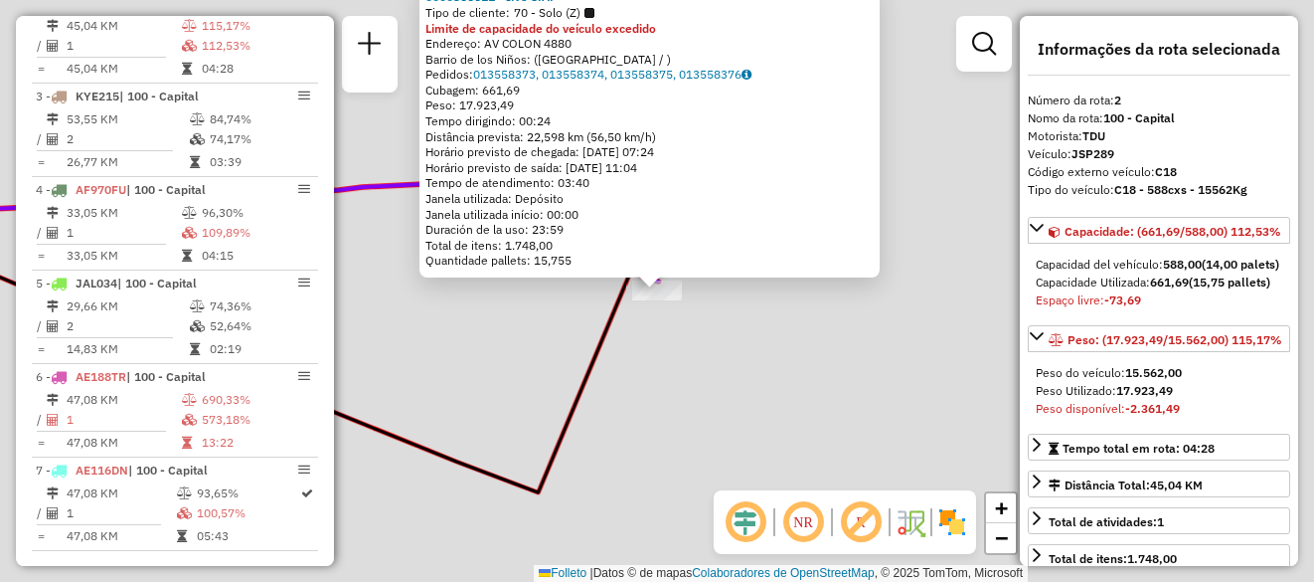
scroll to position [801, 0]
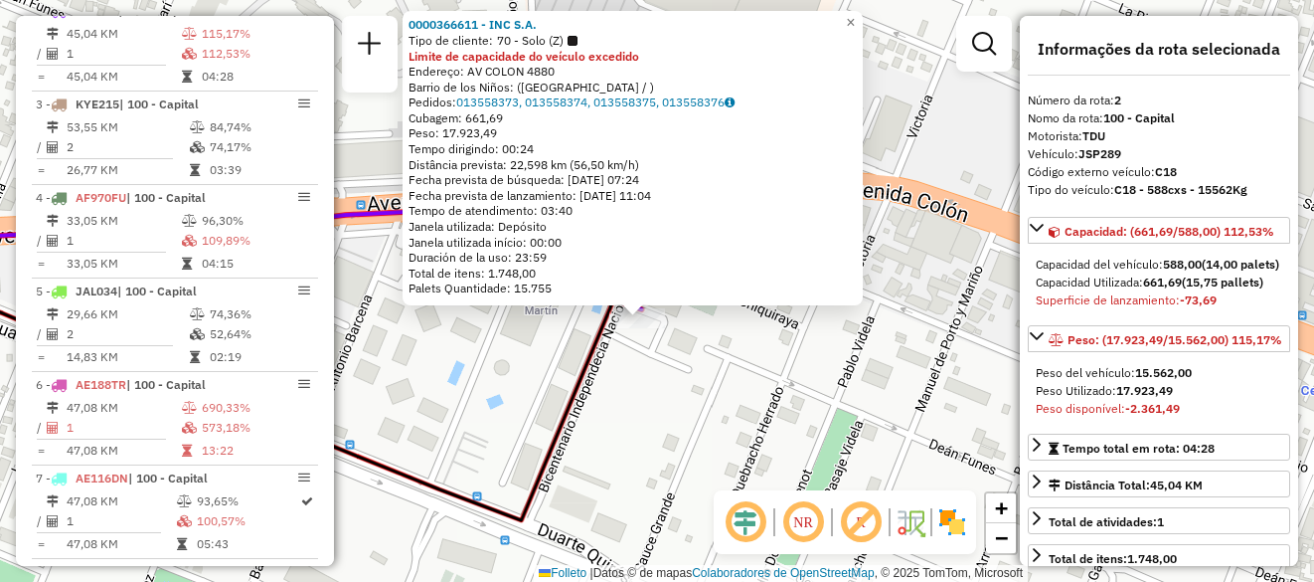
drag, startPoint x: 784, startPoint y: 389, endPoint x: 774, endPoint y: 403, distance: 17.1
click at [774, 403] on div "0000366611 - INC S.A. Tipo de cliente: 70 - Solo (Z) Limite de capacidade do ve…" at bounding box center [657, 291] width 1314 height 582
click at [855, 15] on span "×" at bounding box center [850, 22] width 9 height 17
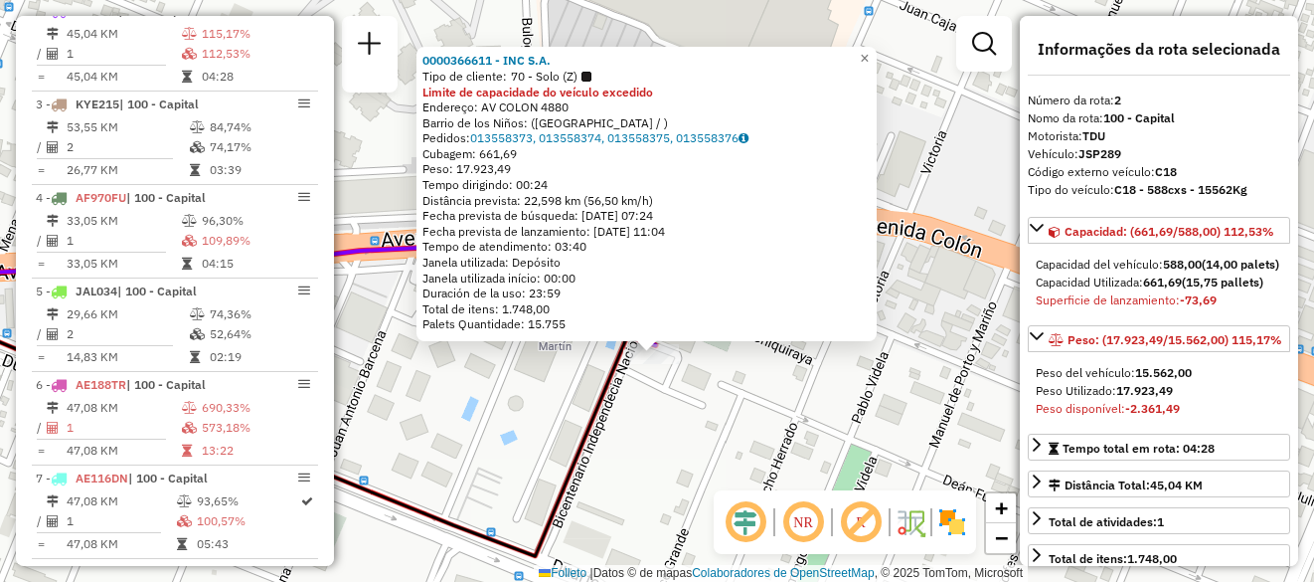
drag, startPoint x: 541, startPoint y: 408, endPoint x: 538, endPoint y: 473, distance: 65.7
click at [538, 473] on div "0000366611 - INC S.A. Tipo de cliente: 70 - Solo (Z) Limite de capacidade do ve…" at bounding box center [657, 291] width 1314 height 582
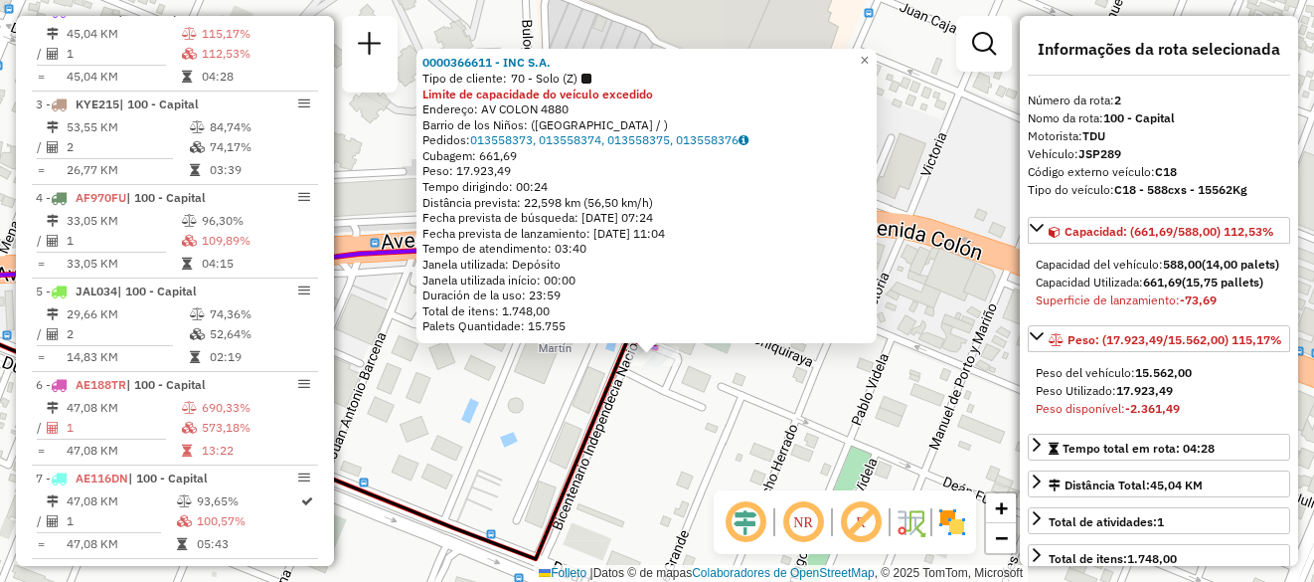
click at [727, 395] on div "0000366611 - INC S.A. Tipo de cliente: 70 - Solo (Z) Limite de capacidade do ve…" at bounding box center [657, 291] width 1314 height 582
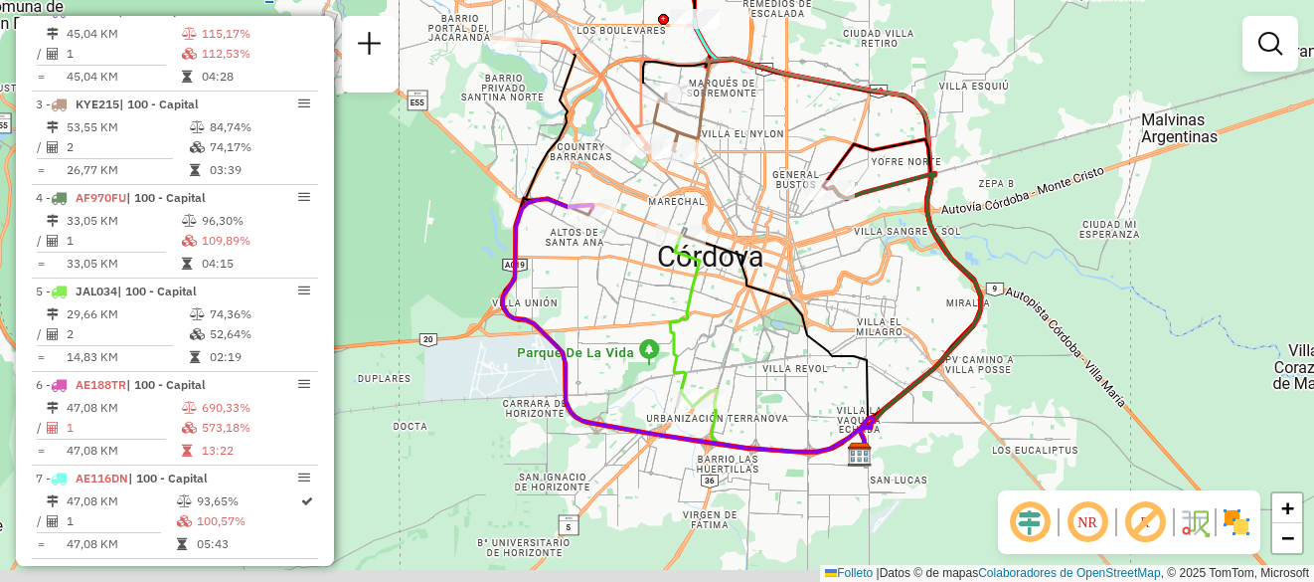
drag, startPoint x: 622, startPoint y: 377, endPoint x: 660, endPoint y: 206, distance: 175.1
click at [660, 206] on div "Janela de atendimento Grade de atendimento Capacidade Transportadoras Veículos …" at bounding box center [657, 291] width 1314 height 582
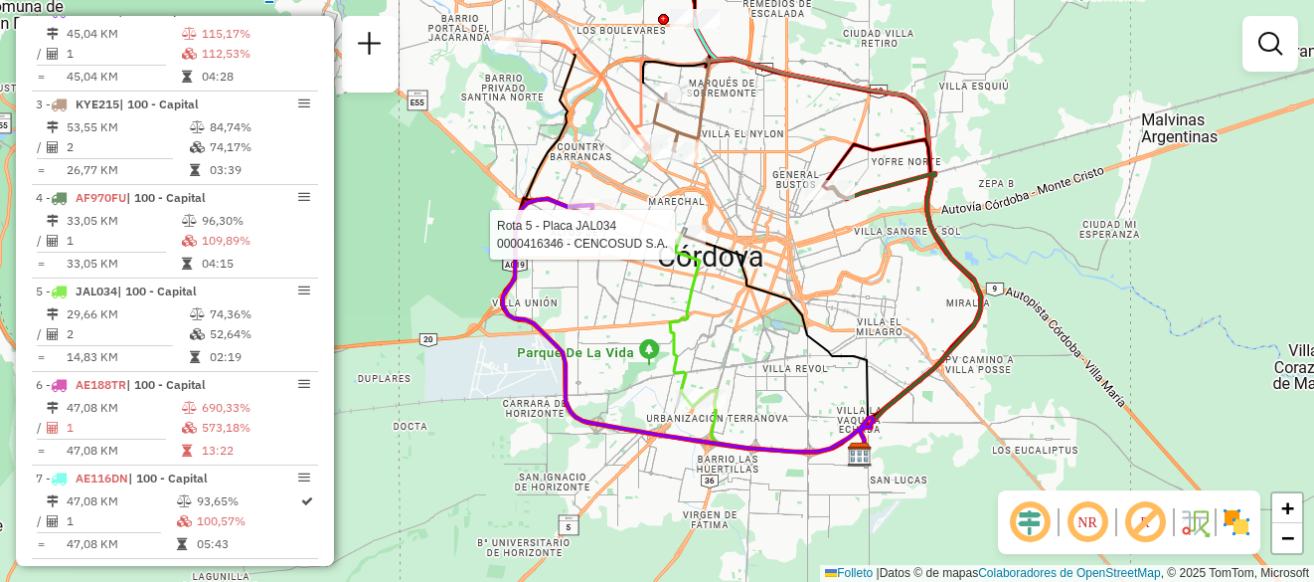
select select "**********"
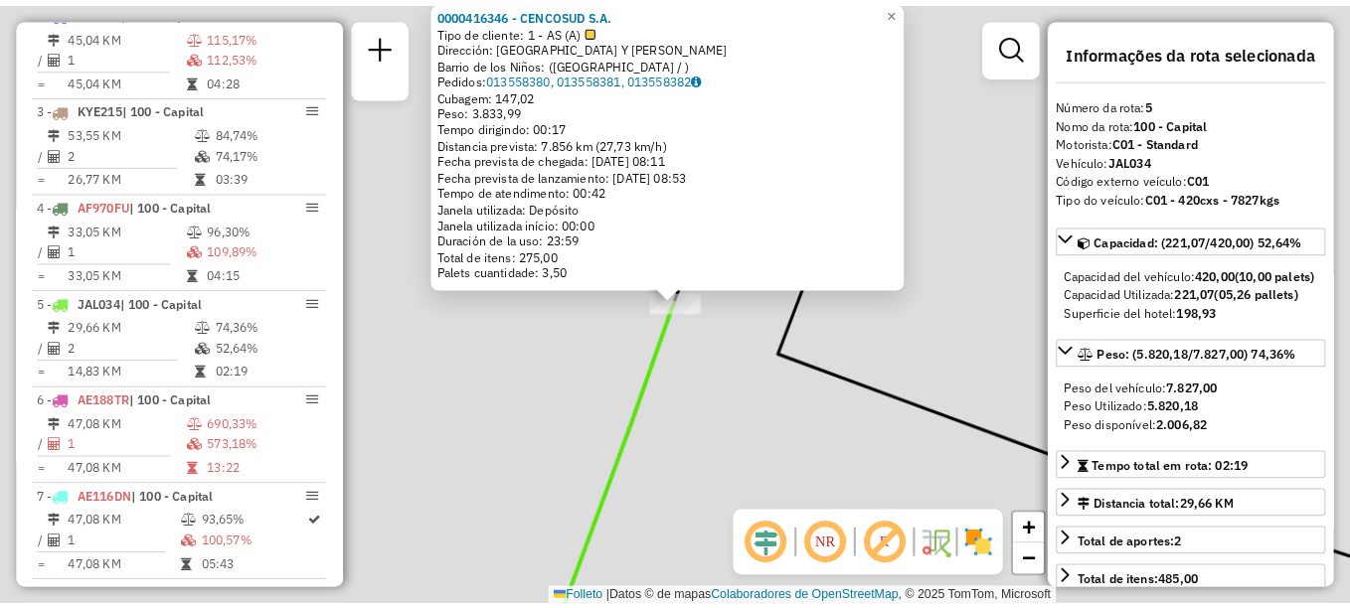
scroll to position [846, 0]
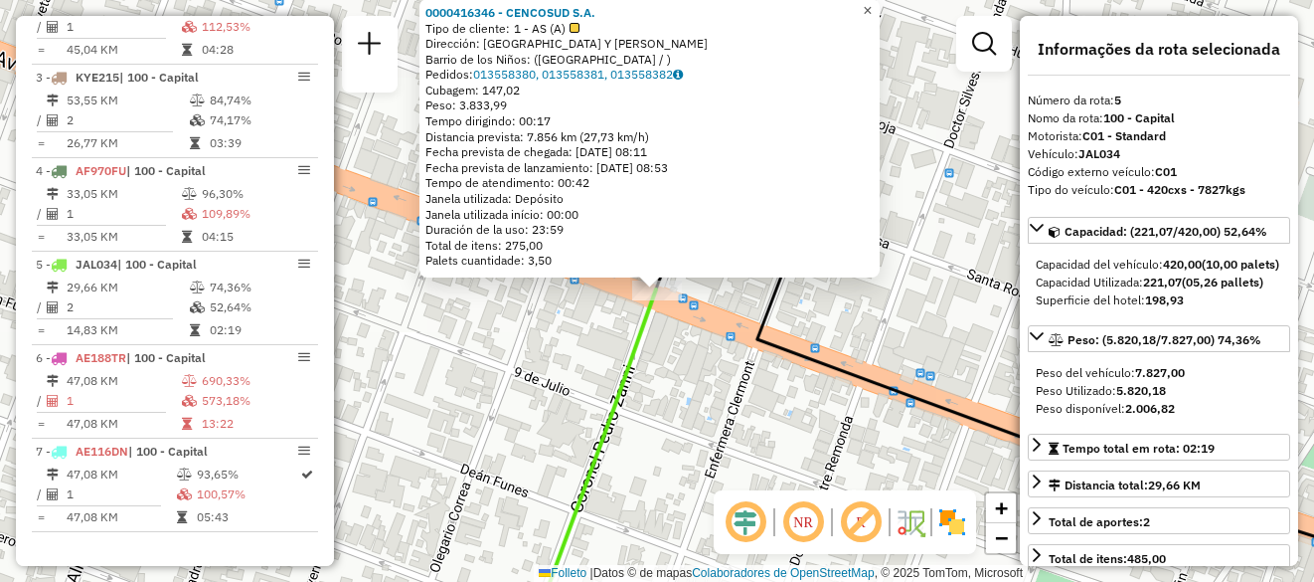
click at [872, 8] on span "×" at bounding box center [867, 10] width 9 height 17
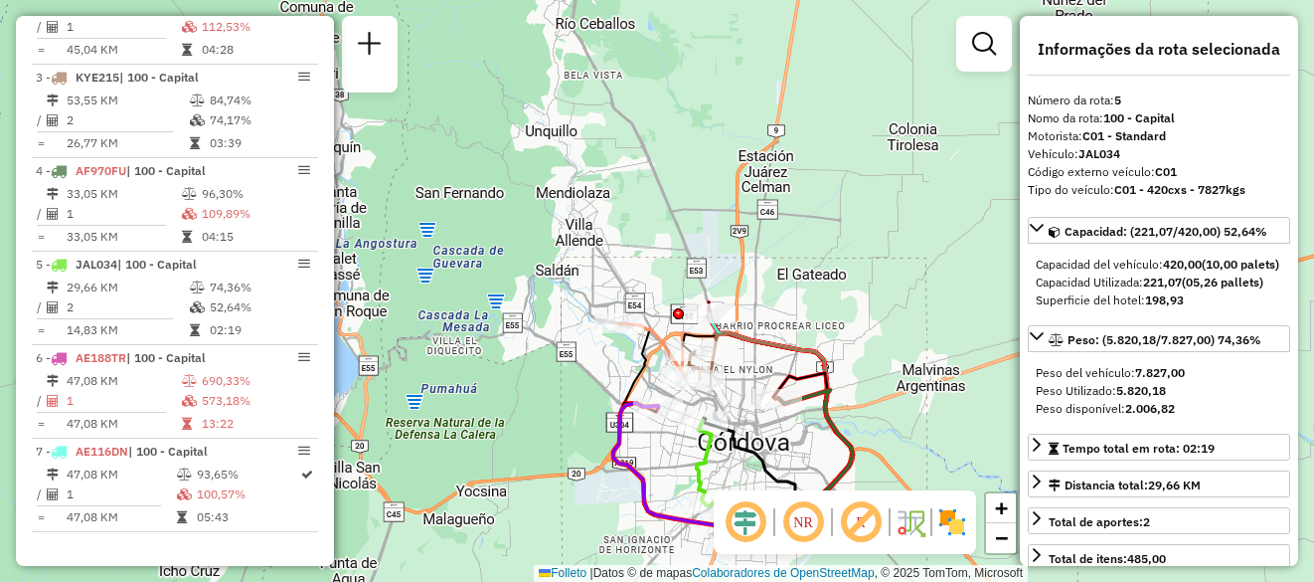
drag, startPoint x: 608, startPoint y: 529, endPoint x: 590, endPoint y: 438, distance: 92.2
click at [590, 442] on div "Janela de atendimento Grade de atendimento Capacidade Transportadoras Veículos …" at bounding box center [657, 291] width 1314 height 582
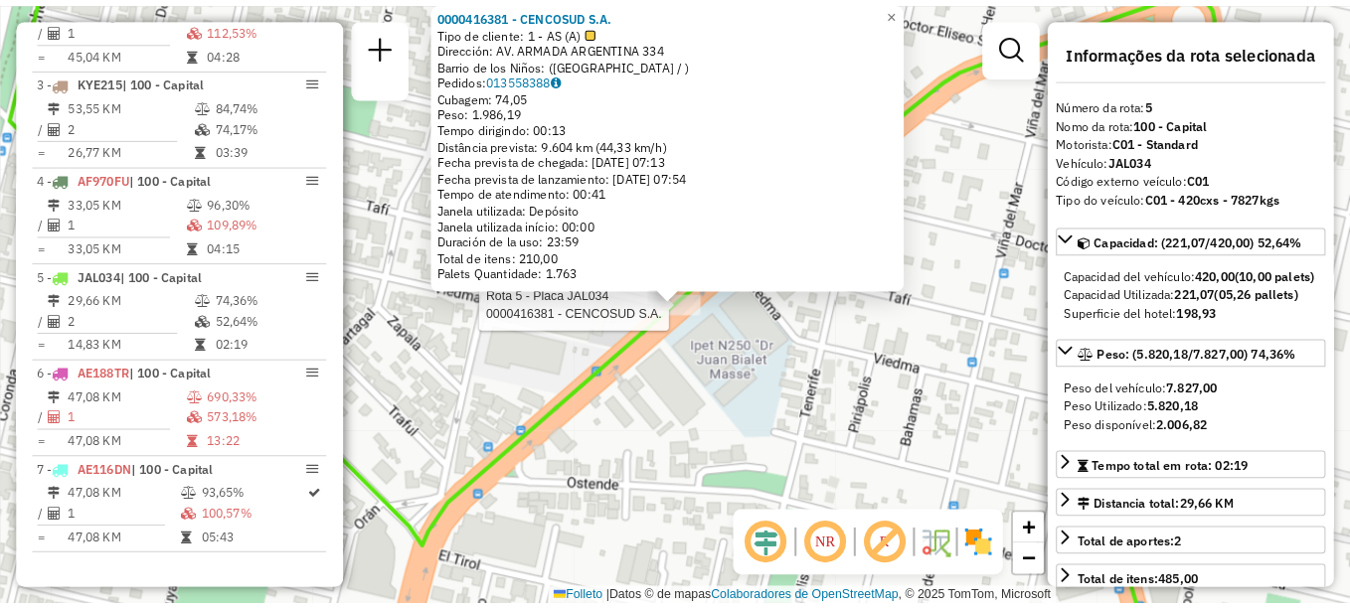
scroll to position [819, 0]
